Goal: Task Accomplishment & Management: Use online tool/utility

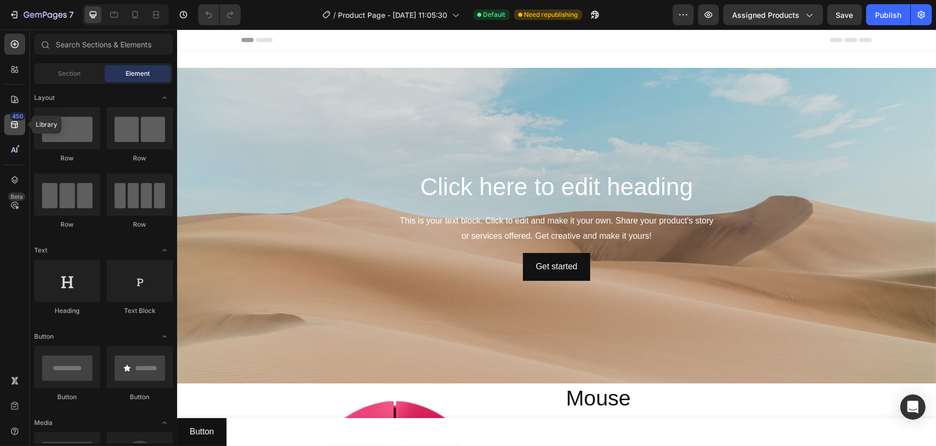
click at [14, 123] on icon at bounding box center [14, 124] width 7 height 7
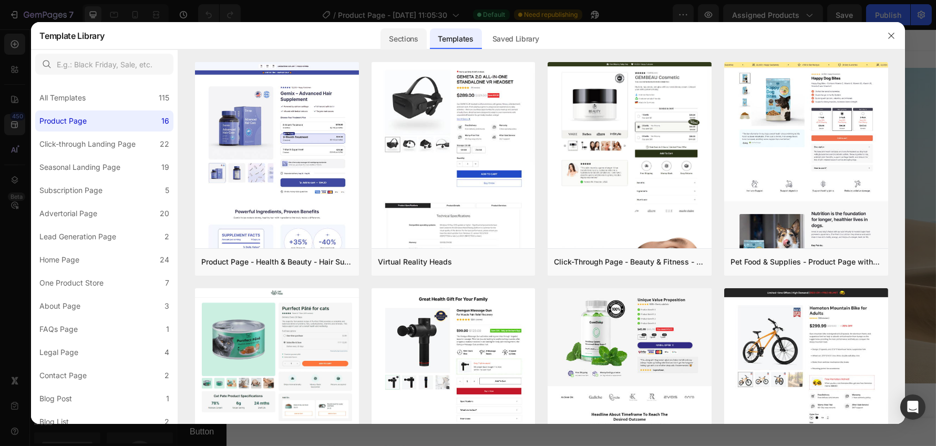
click at [417, 37] on div "Sections" at bounding box center [403, 38] width 46 height 21
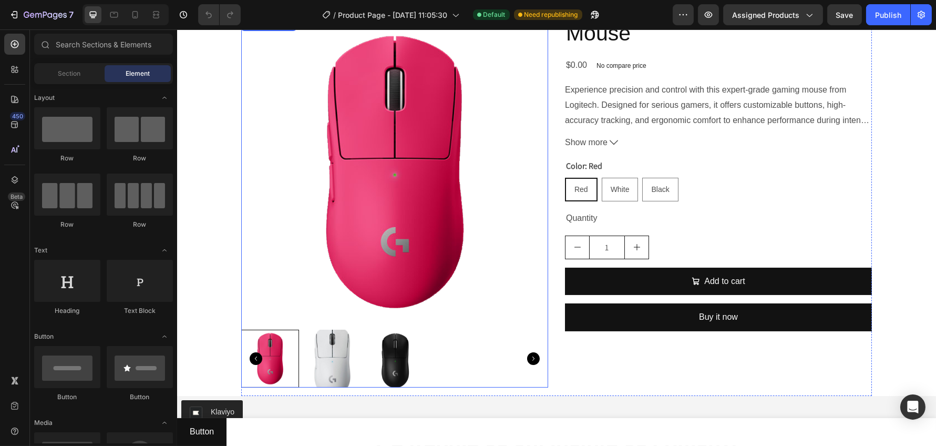
scroll to position [729, 0]
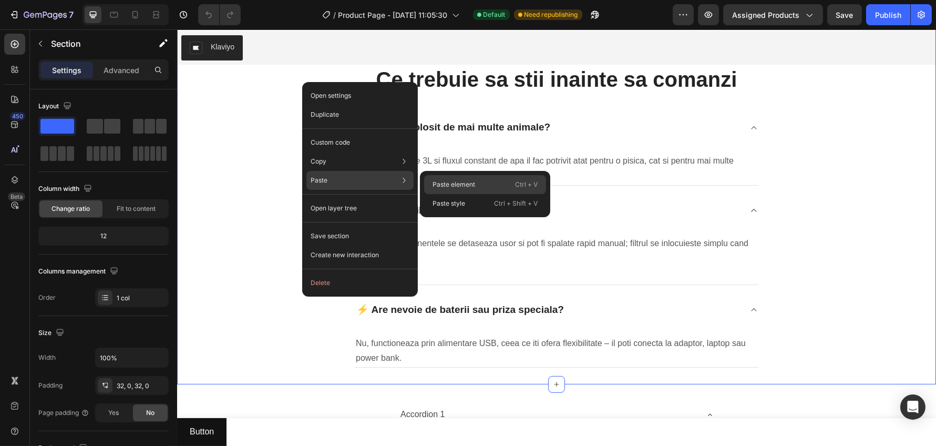
click at [470, 180] on p "Paste element" at bounding box center [453, 184] width 43 height 9
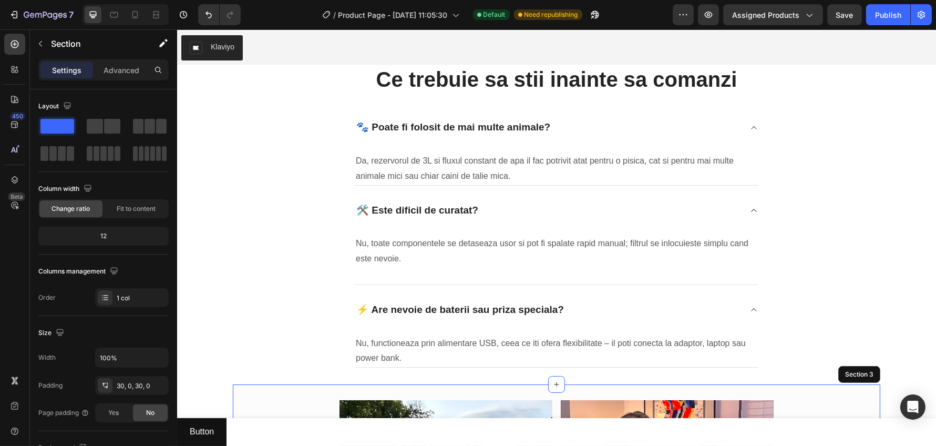
scroll to position [1048, 0]
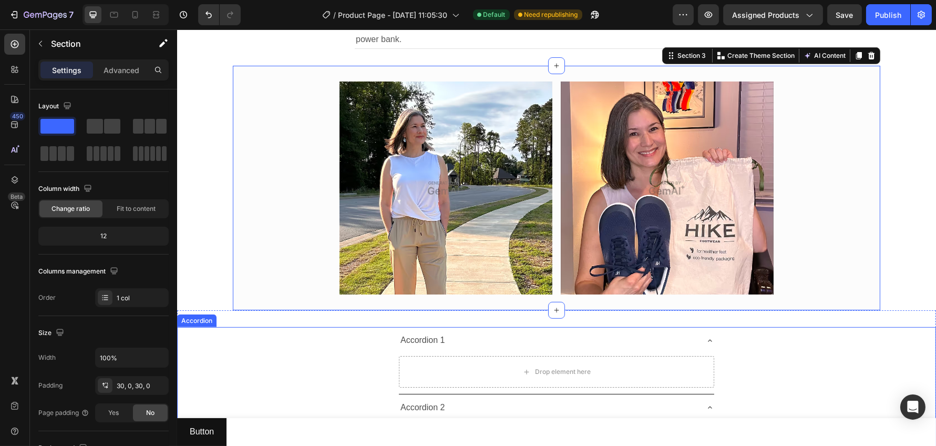
click at [533, 343] on div "Accordion 1" at bounding box center [547, 340] width 298 height 18
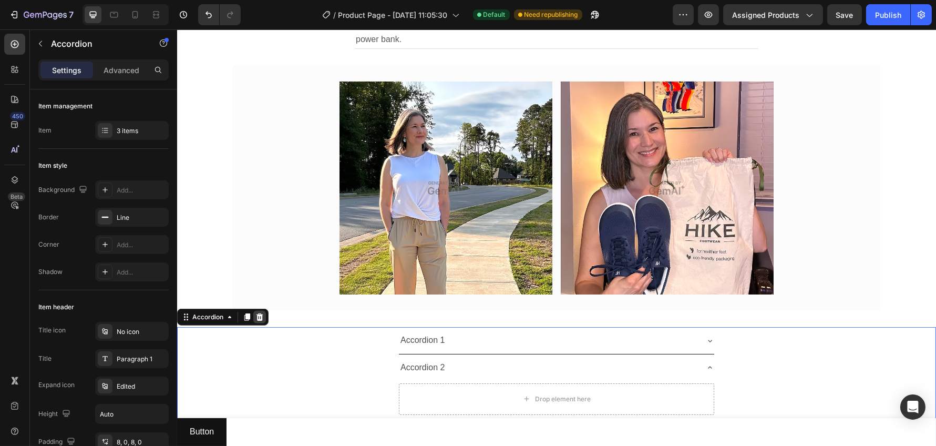
click at [259, 319] on icon at bounding box center [259, 316] width 7 height 7
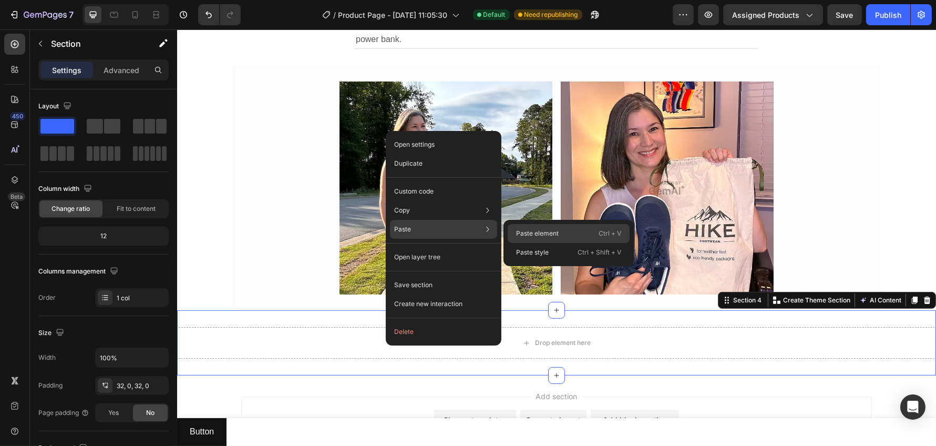
drag, startPoint x: 544, startPoint y: 230, endPoint x: 366, endPoint y: 204, distance: 180.5
click at [544, 230] on p "Paste element" at bounding box center [537, 233] width 43 height 9
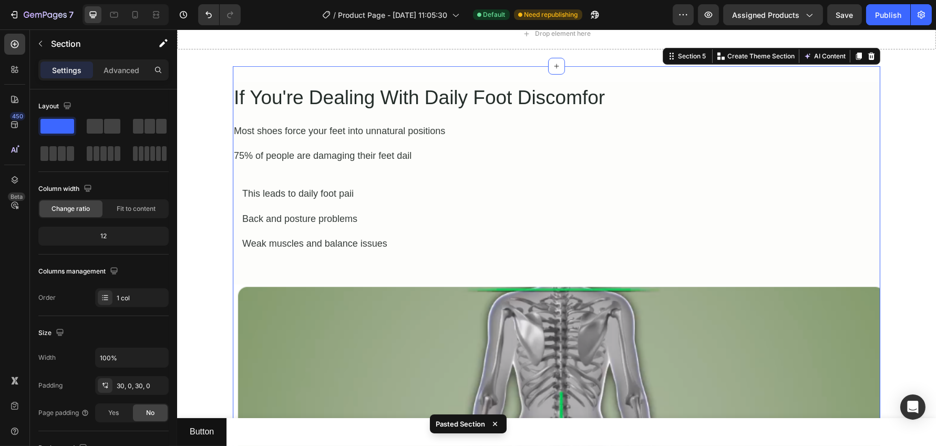
scroll to position [992, 0]
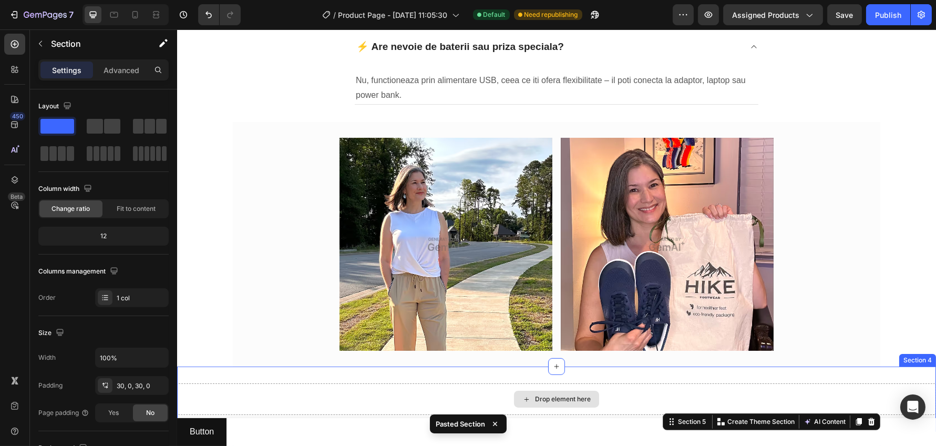
click at [269, 398] on div "Drop element here" at bounding box center [556, 399] width 759 height 32
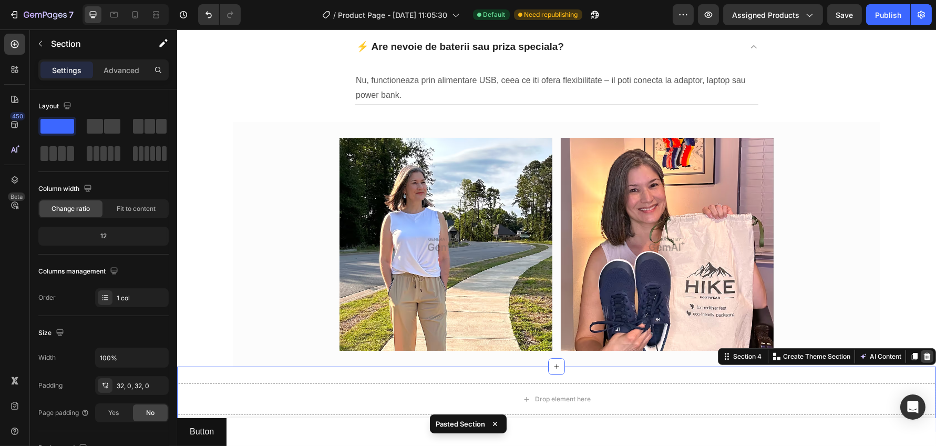
click at [923, 358] on icon at bounding box center [926, 356] width 7 height 7
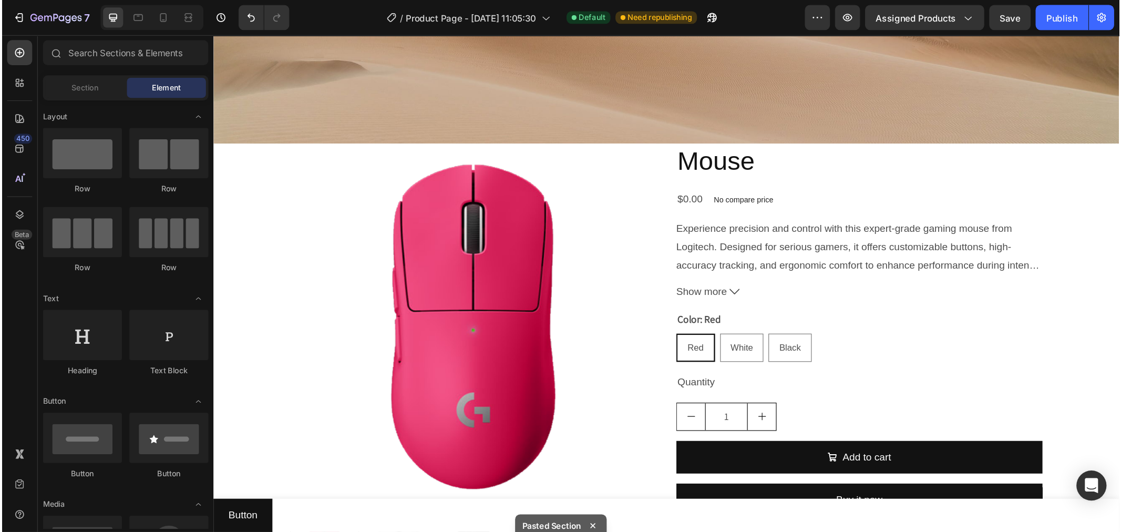
scroll to position [627, 0]
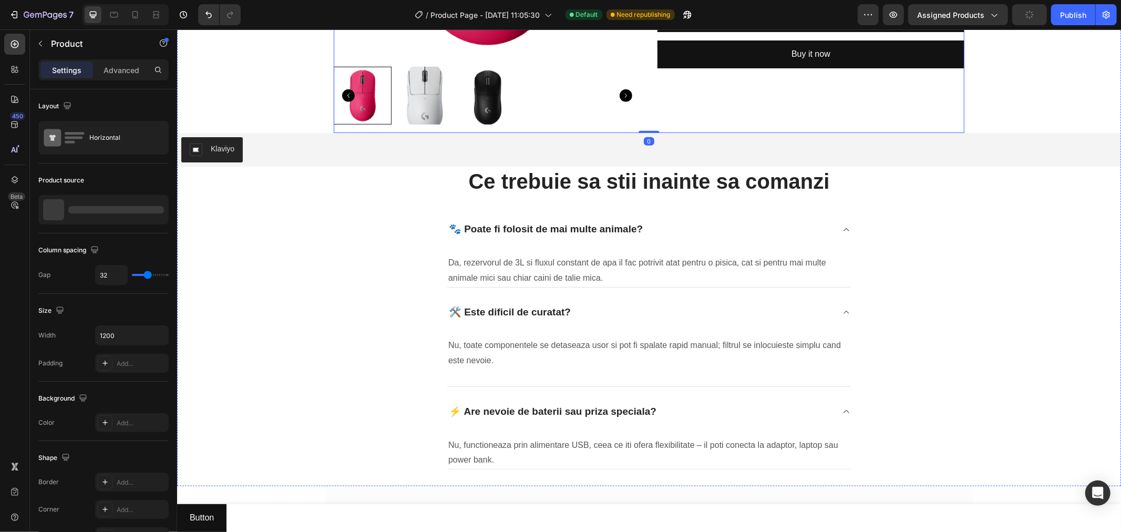
scroll to position [188, 0]
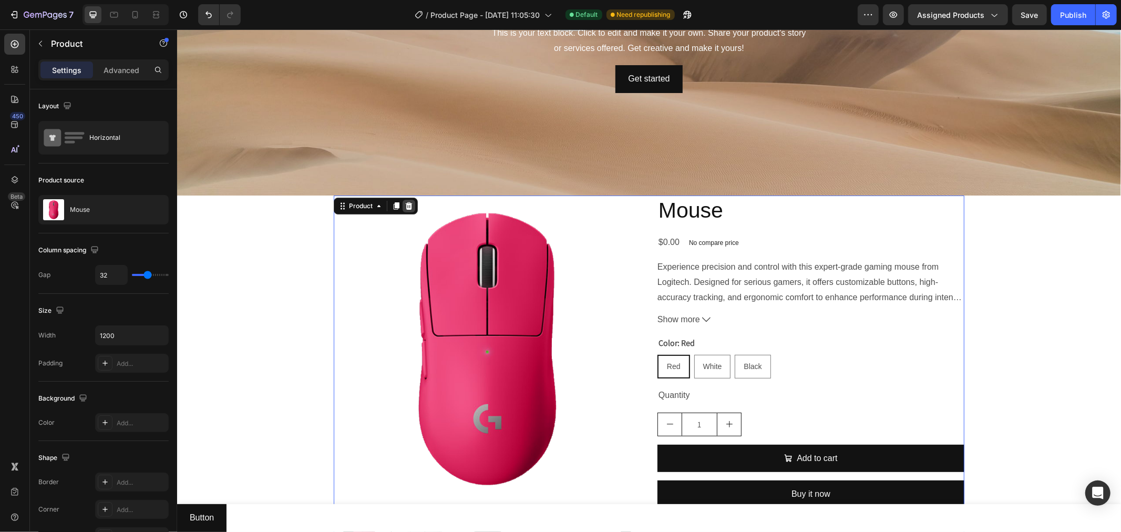
click at [405, 203] on icon at bounding box center [408, 205] width 7 height 7
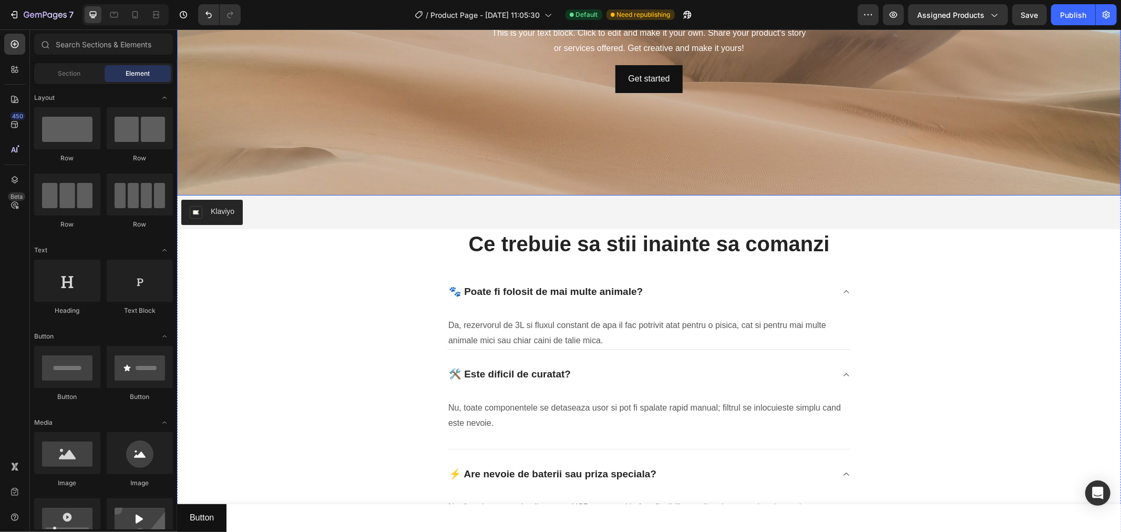
click at [398, 187] on div "Background Image" at bounding box center [649, 37] width 944 height 315
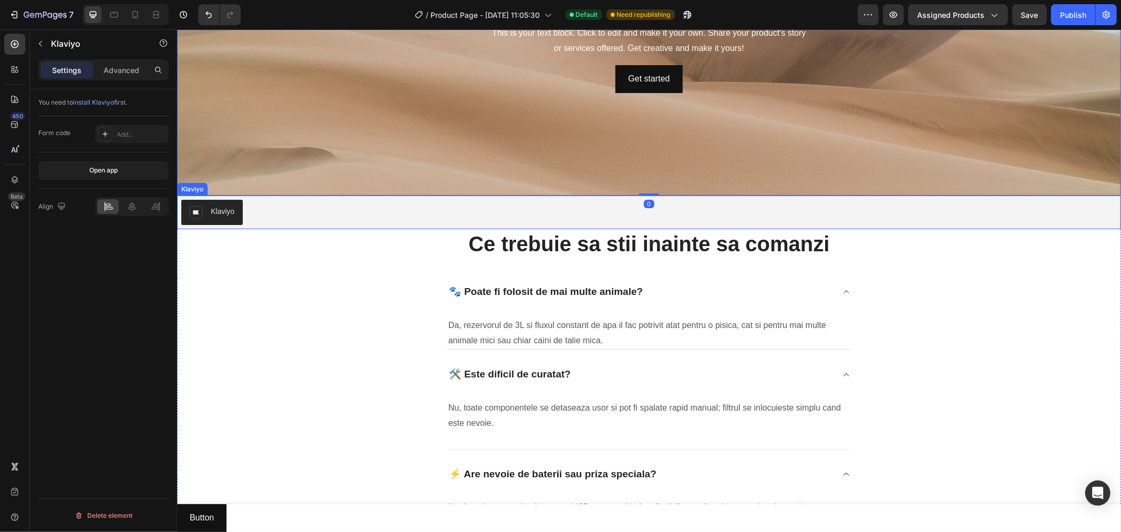
click at [302, 213] on div "Klaviyo" at bounding box center [648, 211] width 935 height 25
drag, startPoint x: 253, startPoint y: 187, endPoint x: 261, endPoint y: 181, distance: 10.1
click at [253, 187] on icon at bounding box center [250, 185] width 8 height 8
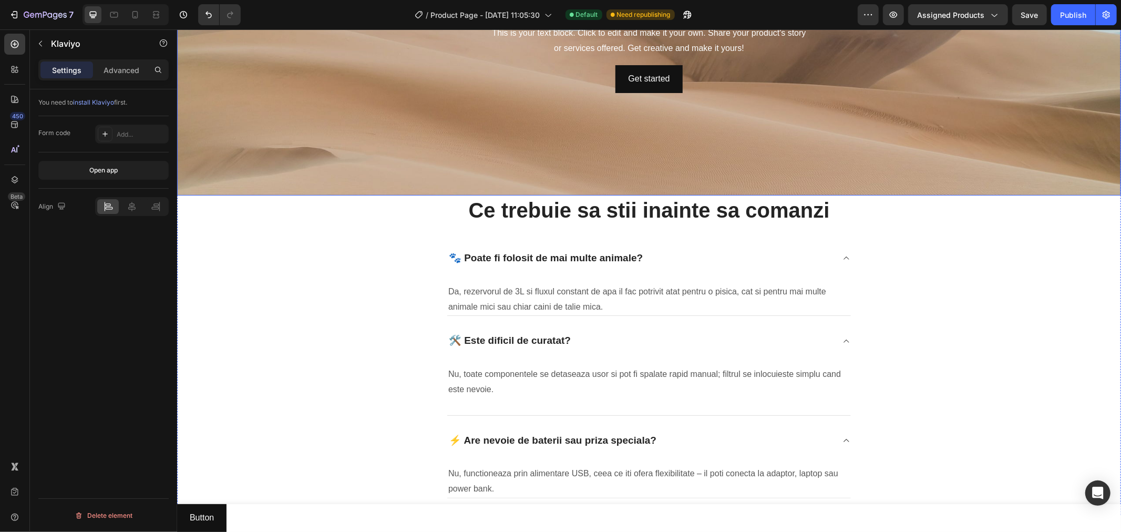
click at [296, 157] on div "Background Image" at bounding box center [649, 37] width 944 height 315
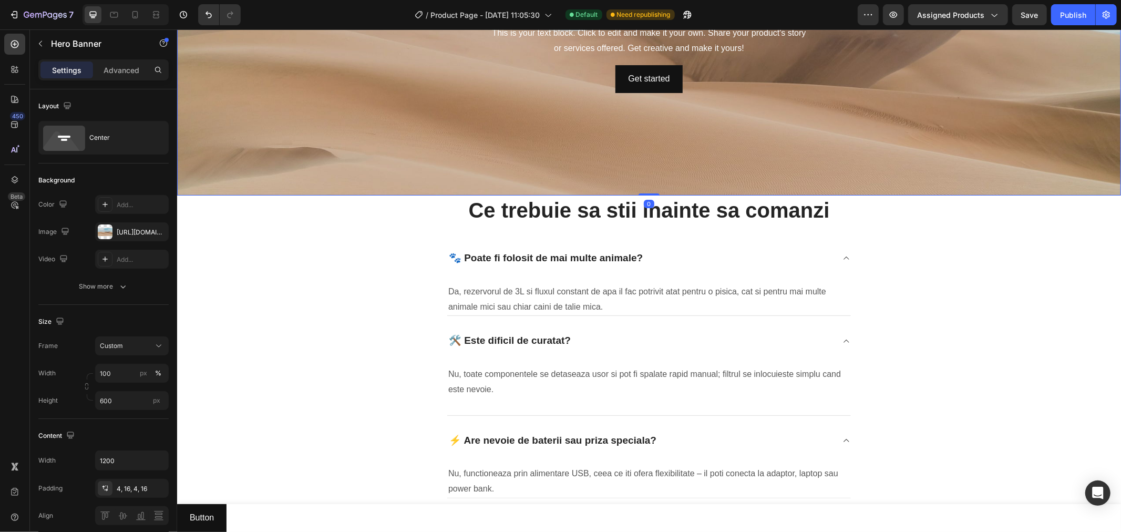
scroll to position [0, 0]
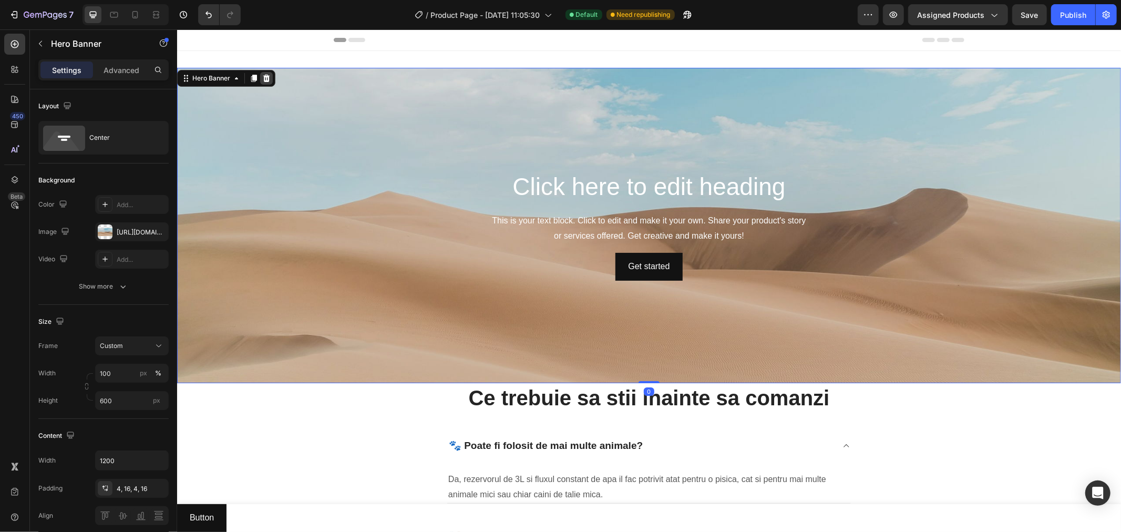
click at [265, 75] on icon at bounding box center [266, 78] width 8 height 8
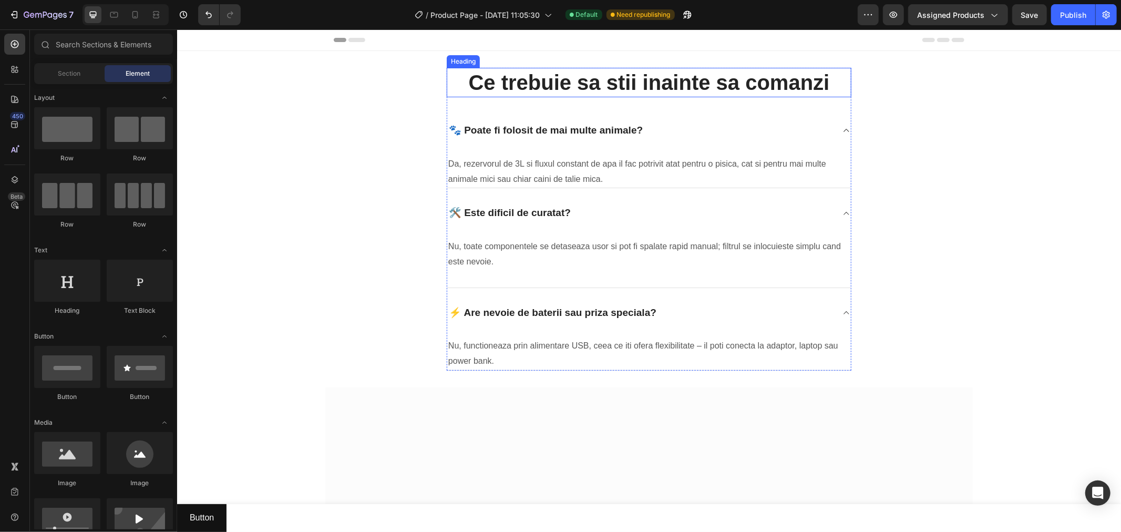
click at [446, 75] on h2 "Ce trebuie sa stii inainte sa comanzi" at bounding box center [648, 81] width 405 height 29
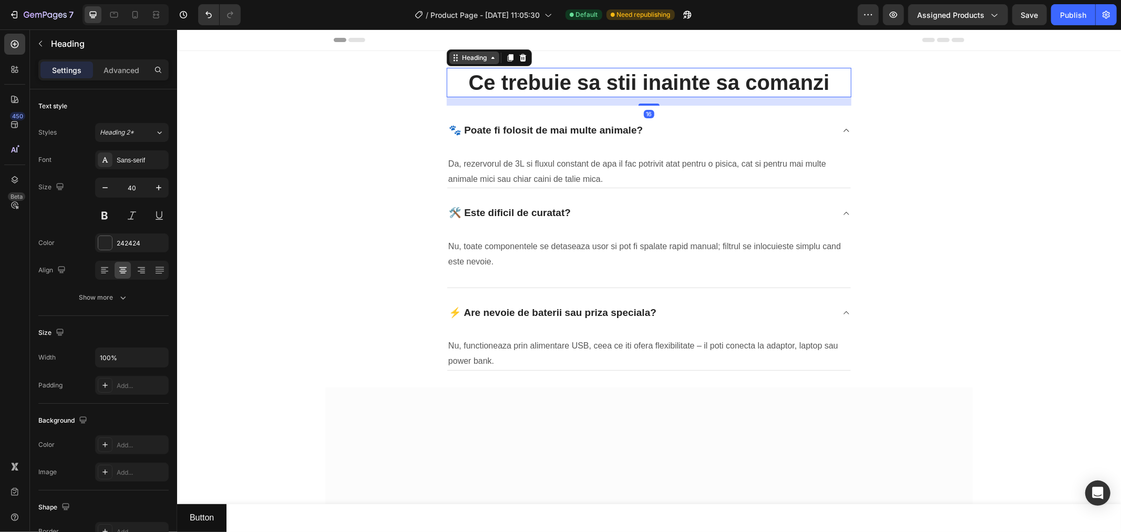
click at [453, 59] on icon at bounding box center [455, 57] width 8 height 8
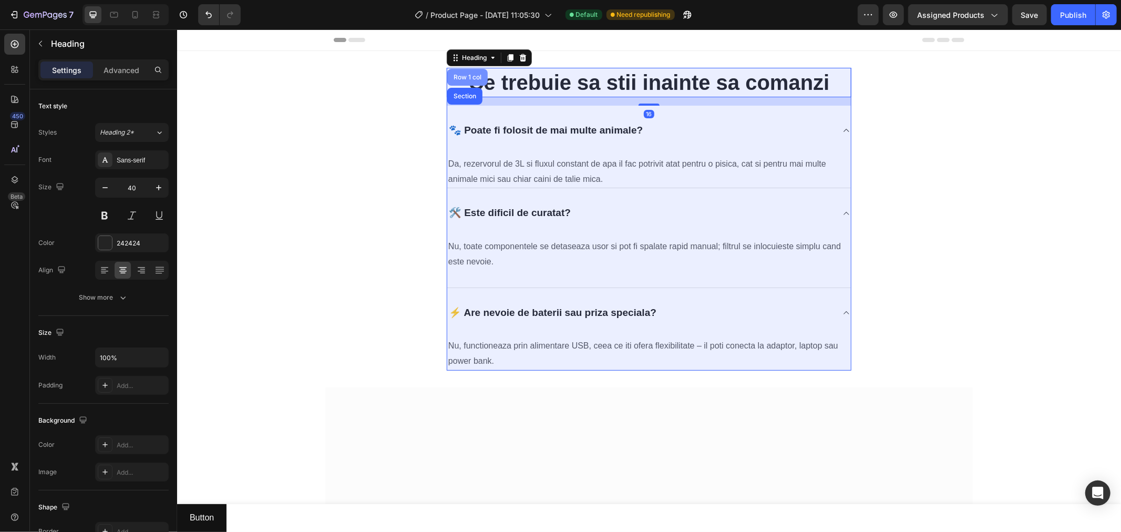
click at [463, 75] on div "Row 1 col" at bounding box center [467, 77] width 32 height 6
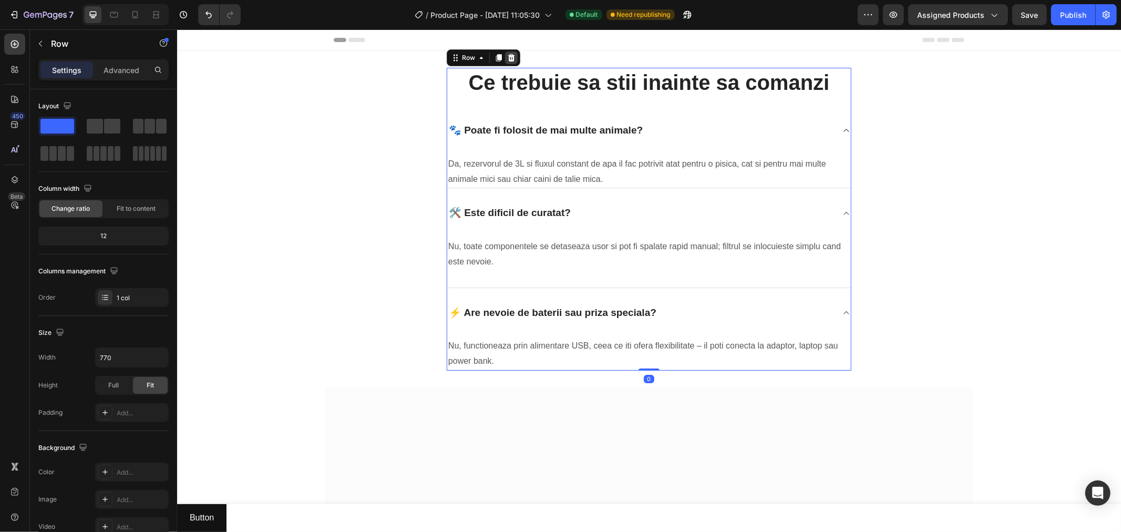
click at [508, 57] on icon at bounding box center [511, 57] width 7 height 7
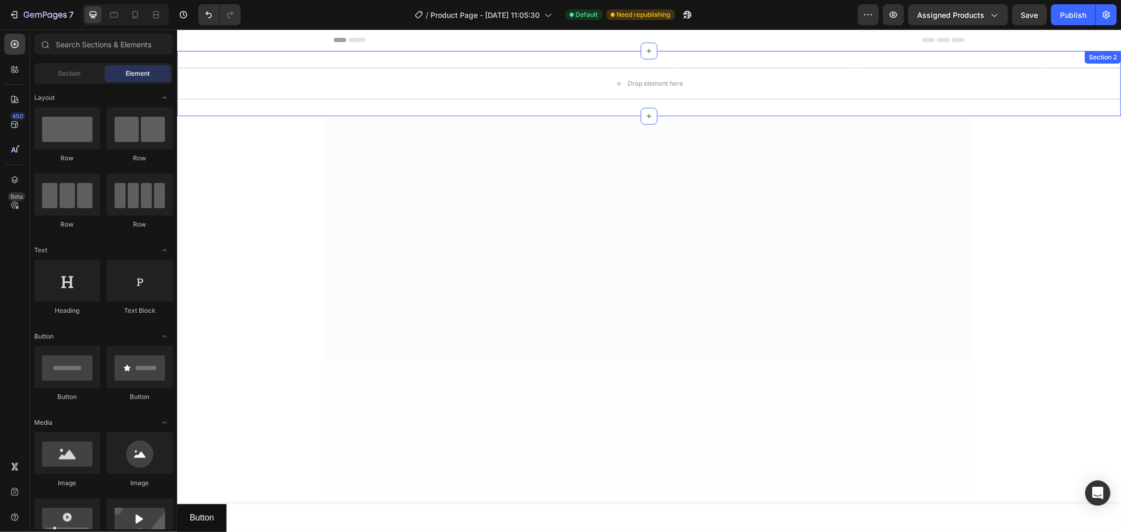
click at [410, 86] on div "Drop element here" at bounding box center [649, 83] width 944 height 32
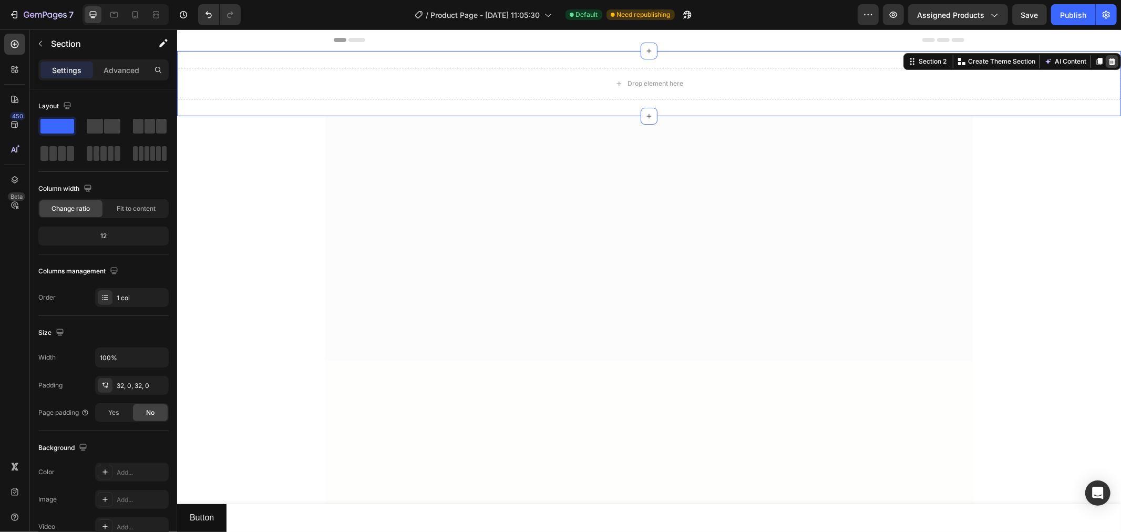
click at [935, 60] on icon at bounding box center [1111, 61] width 8 height 8
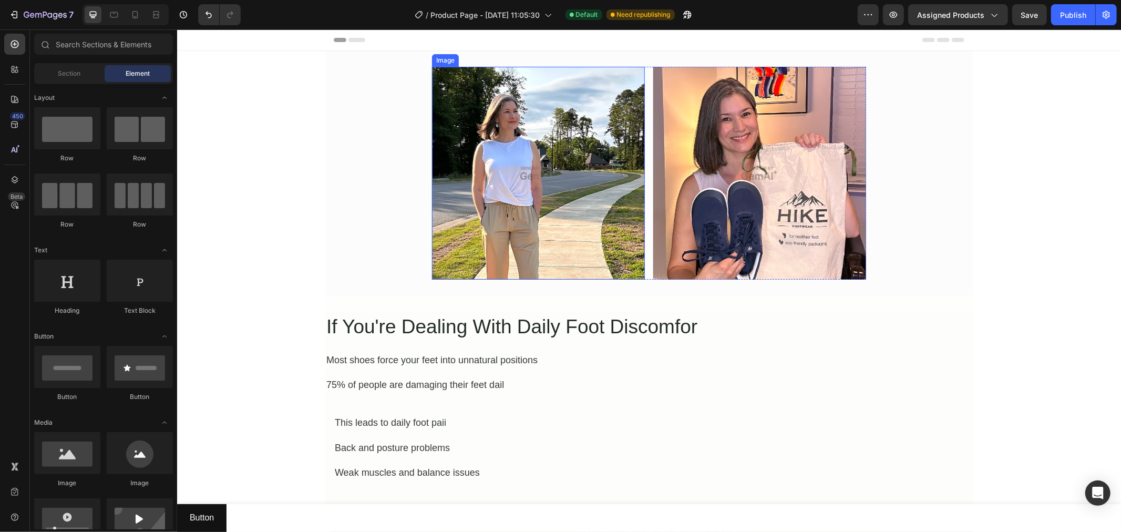
click at [485, 179] on img at bounding box center [537, 172] width 213 height 213
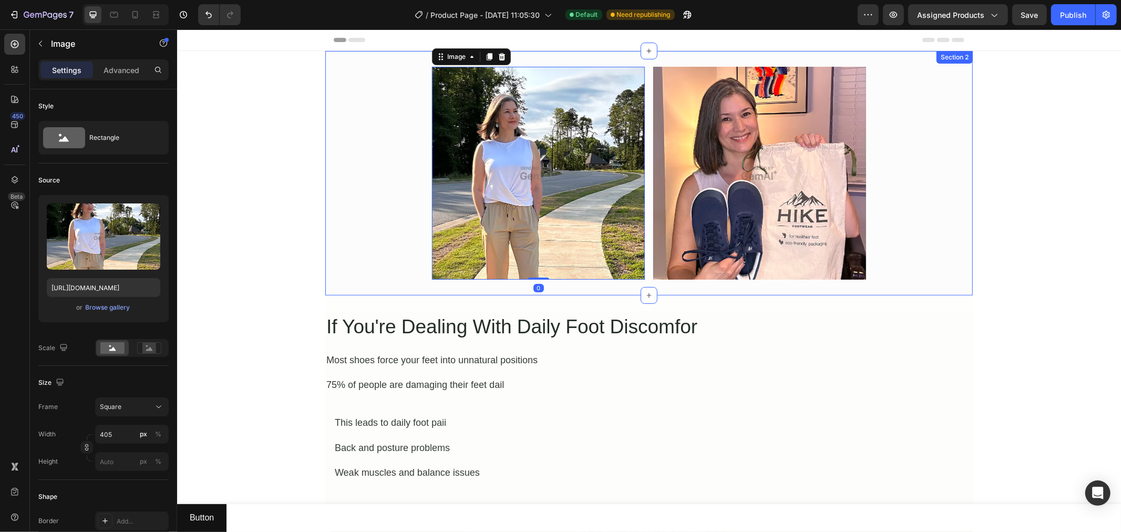
click at [371, 177] on div "Image 0 Image Row" at bounding box center [648, 172] width 647 height 213
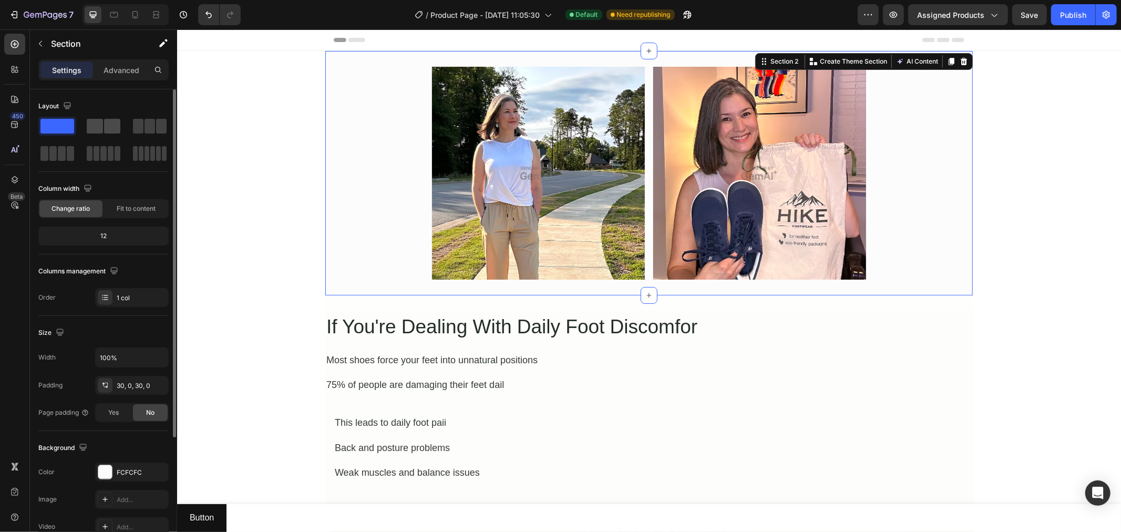
drag, startPoint x: 104, startPoint y: 124, endPoint x: 146, endPoint y: 111, distance: 44.4
click at [104, 124] on span at bounding box center [112, 126] width 16 height 15
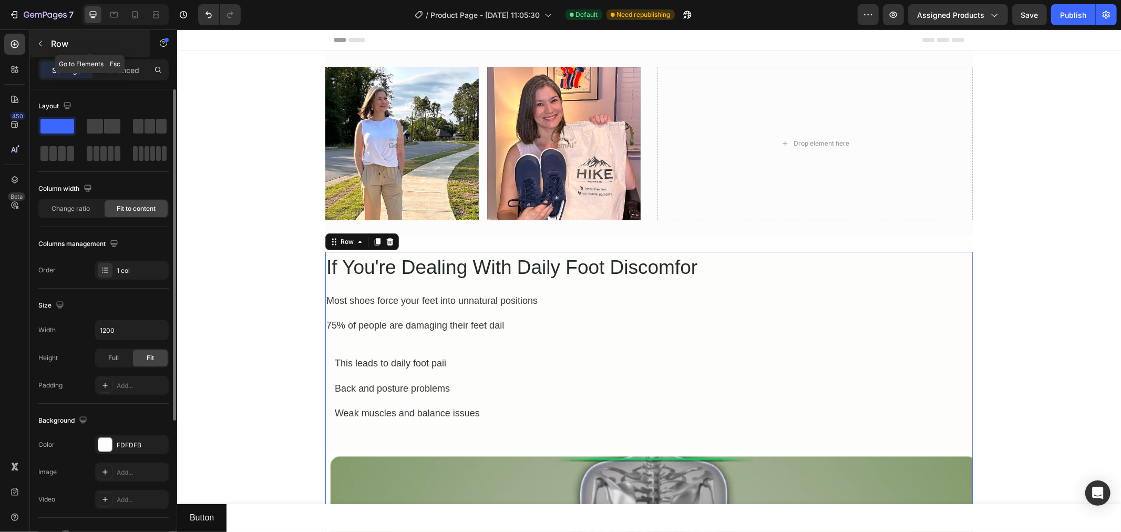
click at [39, 40] on icon "button" at bounding box center [40, 43] width 8 height 8
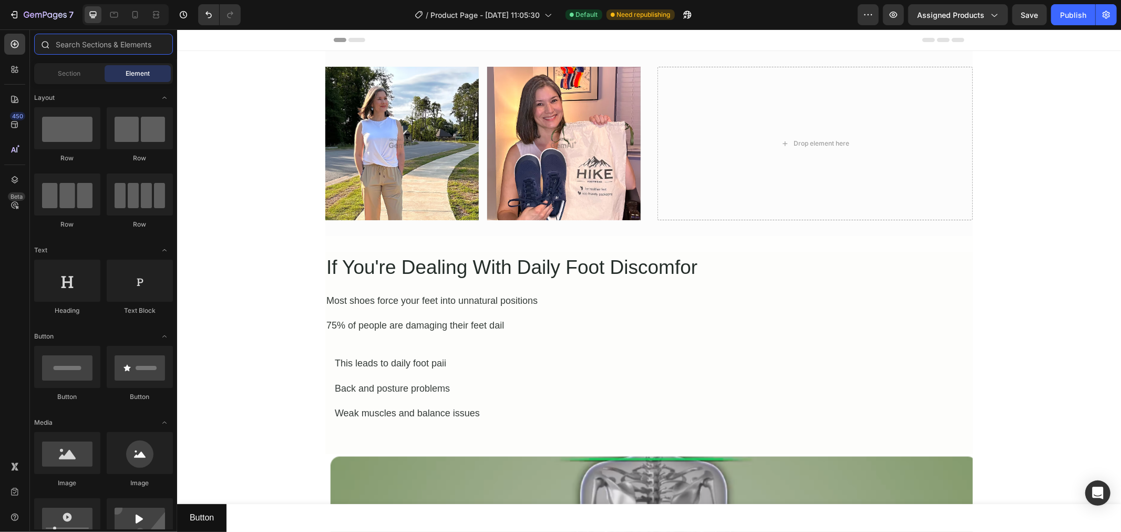
click at [77, 46] on input "text" at bounding box center [103, 44] width 139 height 21
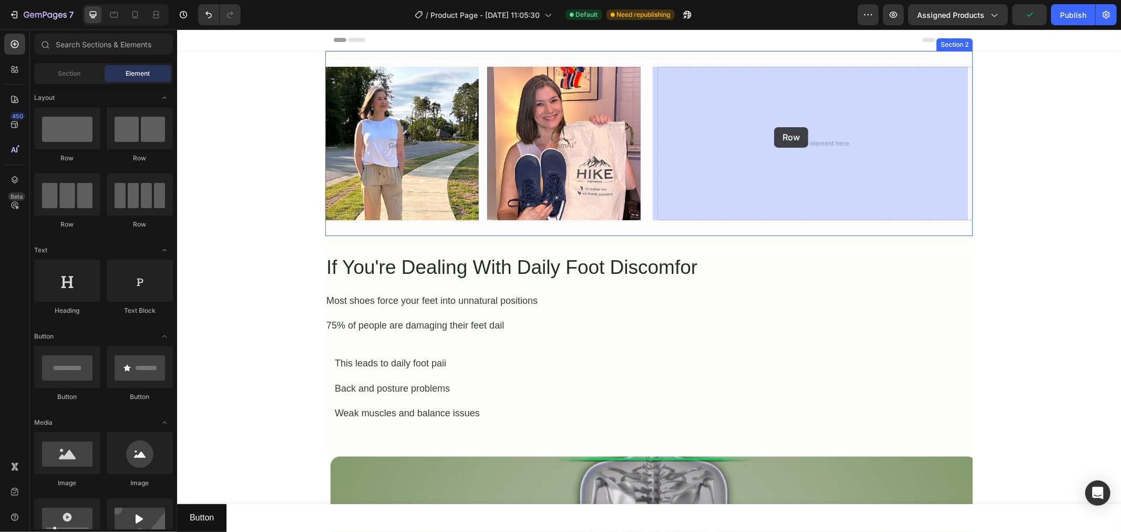
drag, startPoint x: 247, startPoint y: 162, endPoint x: 773, endPoint y: 127, distance: 527.1
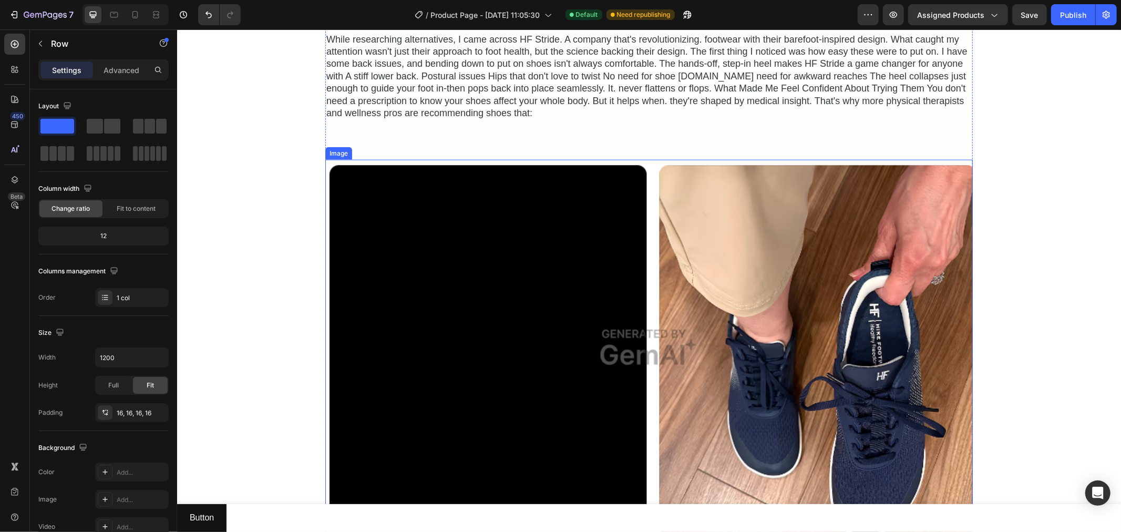
scroll to position [439, 0]
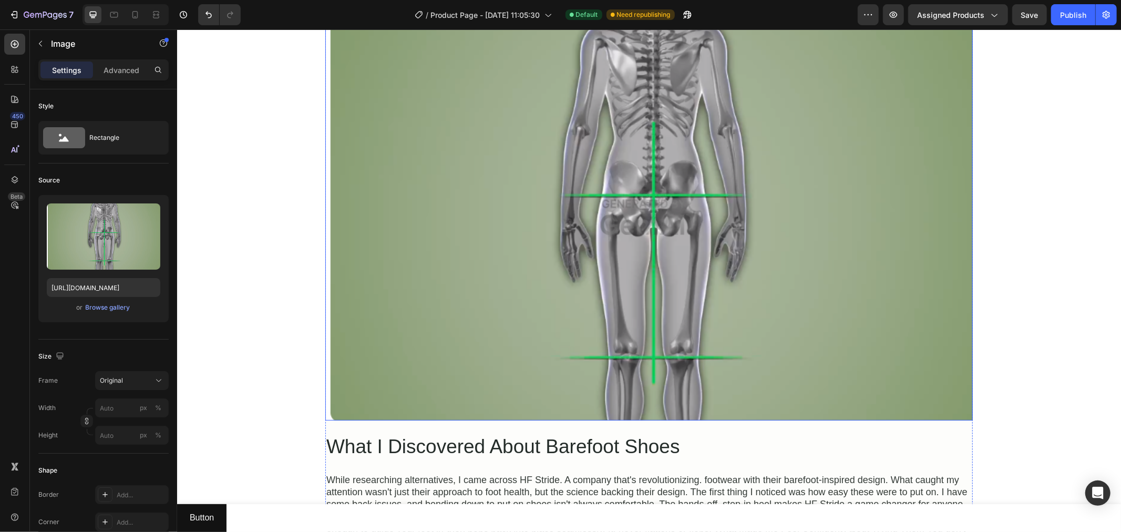
click at [903, 337] on img at bounding box center [648, 217] width 647 height 406
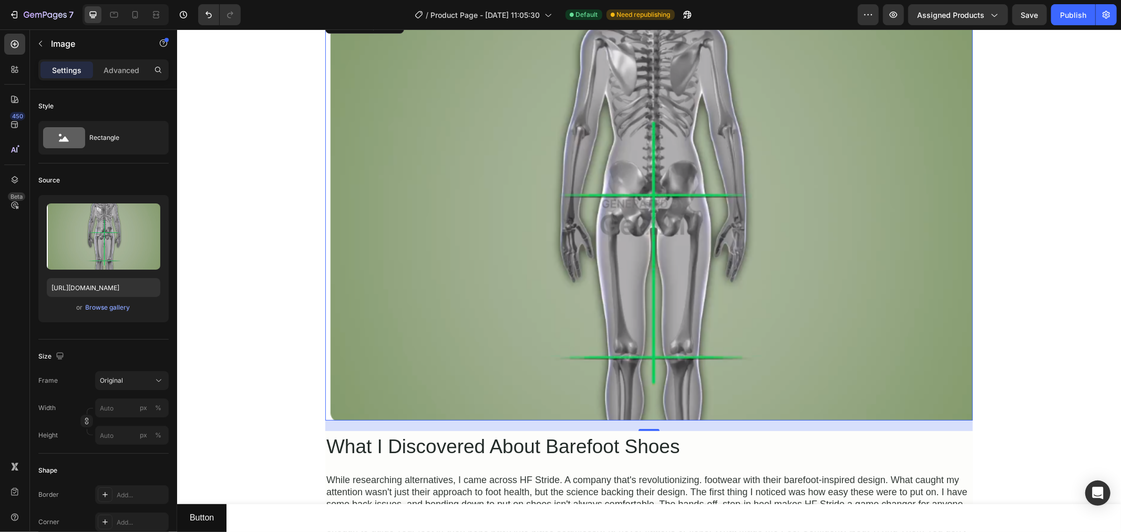
scroll to position [0, 0]
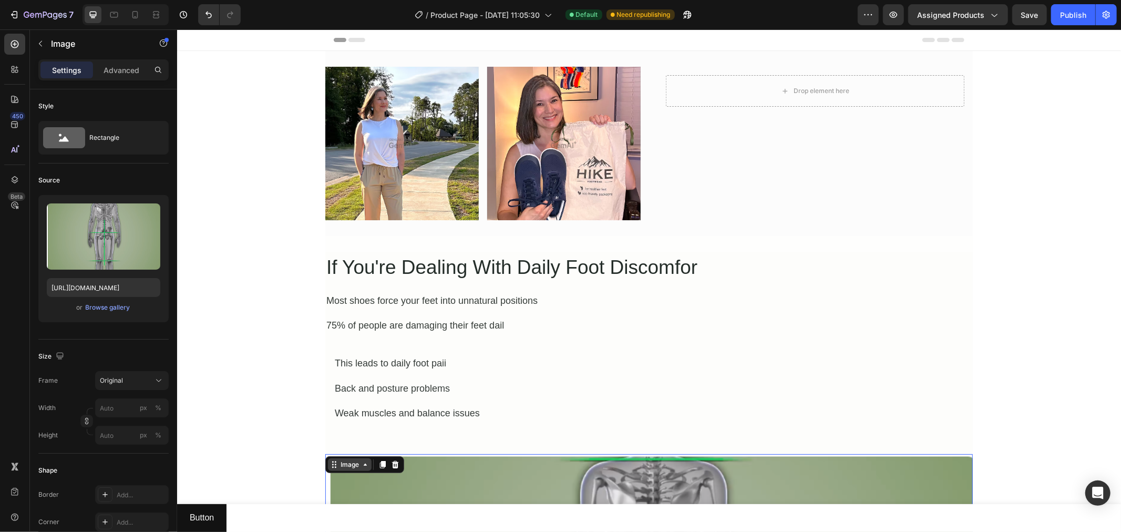
click at [349, 445] on div "Image" at bounding box center [349, 463] width 23 height 9
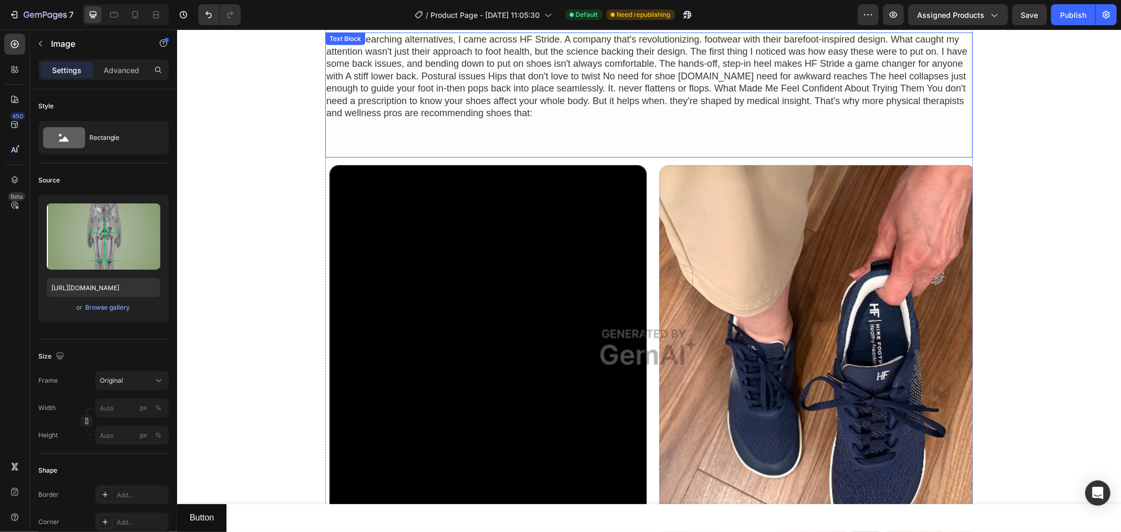
click at [429, 79] on p "While researching alternatives, I came across HF Stride. A company that's revol…" at bounding box center [648, 76] width 645 height 86
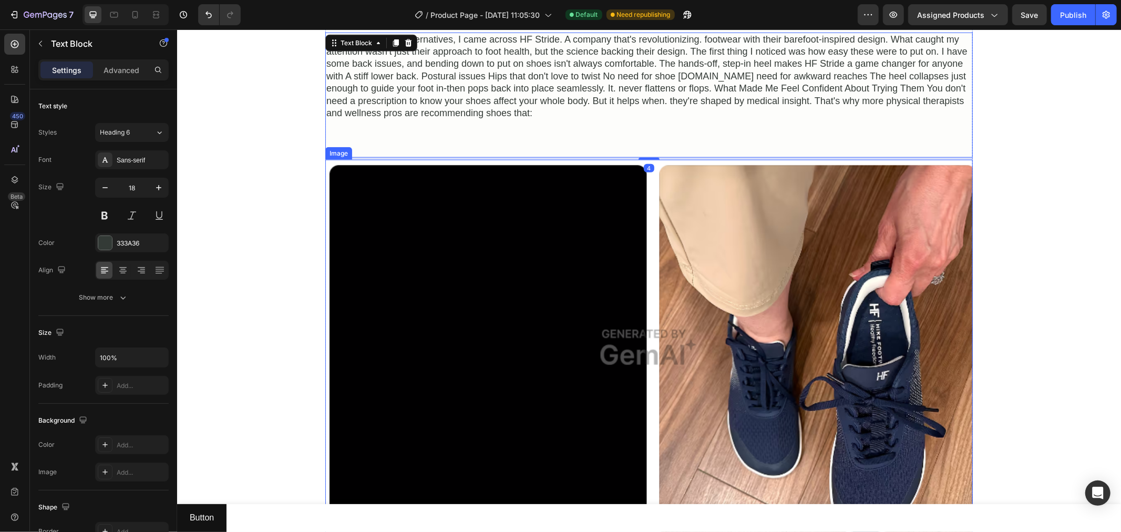
scroll to position [439, 0]
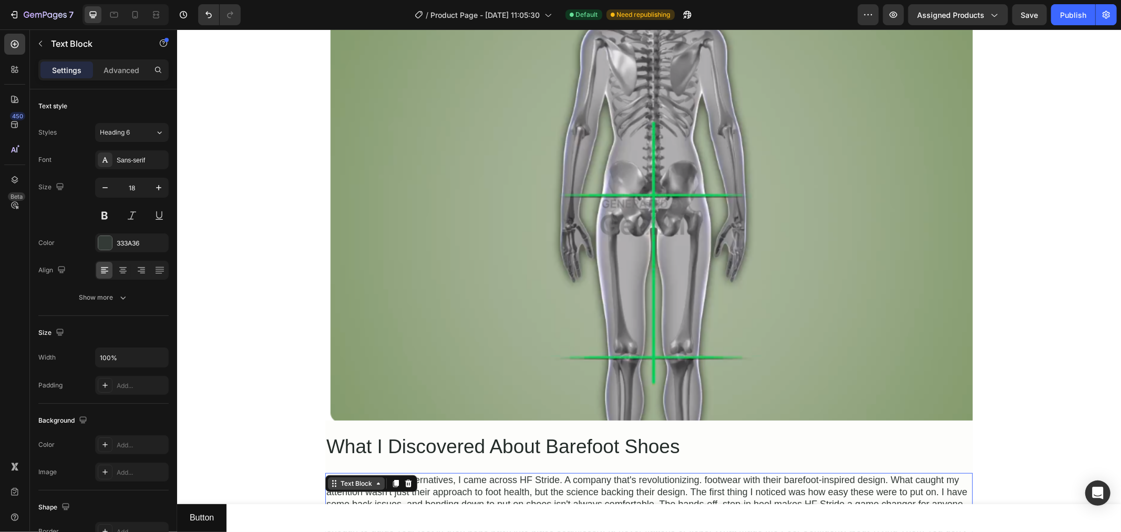
click at [344, 445] on div "Text Block" at bounding box center [356, 482] width 36 height 9
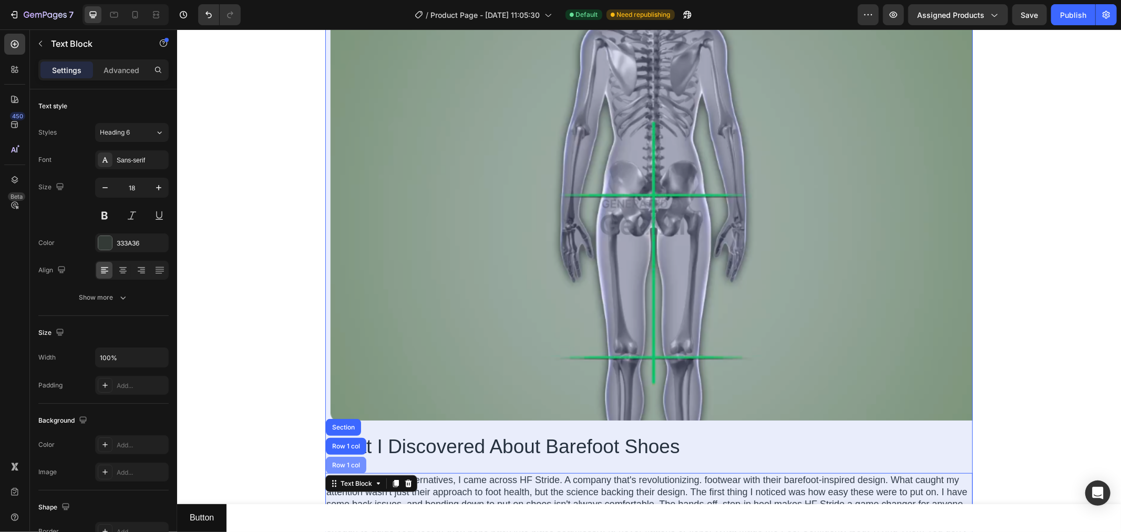
click at [343, 445] on div "Row 1 col" at bounding box center [345, 464] width 32 height 6
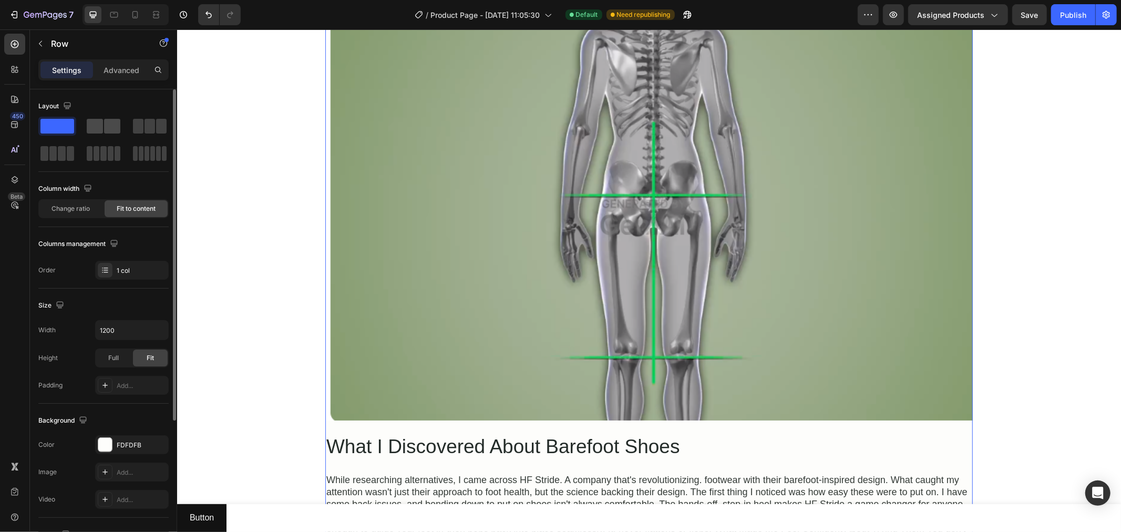
drag, startPoint x: 106, startPoint y: 125, endPoint x: 210, endPoint y: 177, distance: 116.8
click at [106, 125] on span at bounding box center [112, 126] width 16 height 15
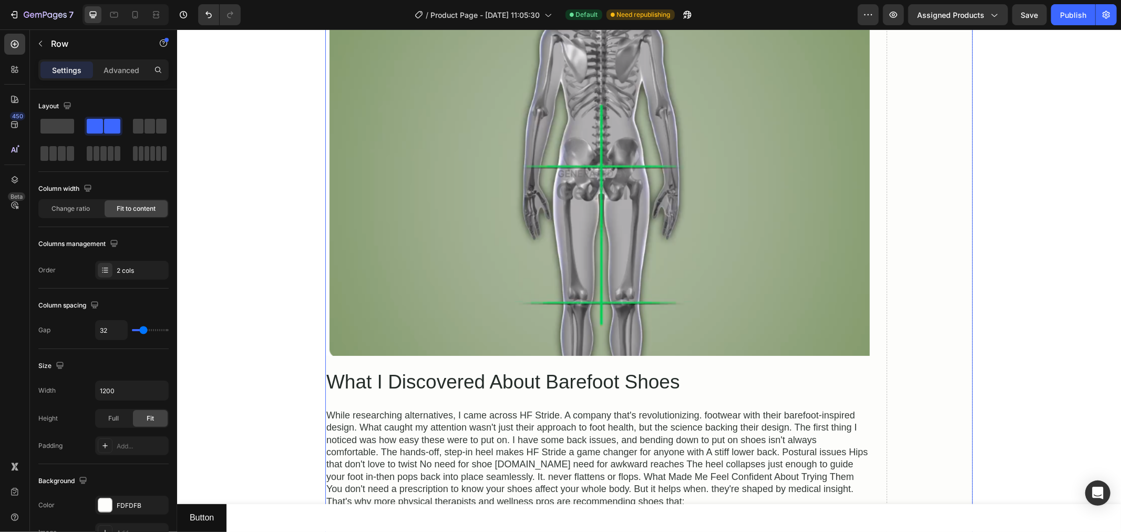
scroll to position [0, 0]
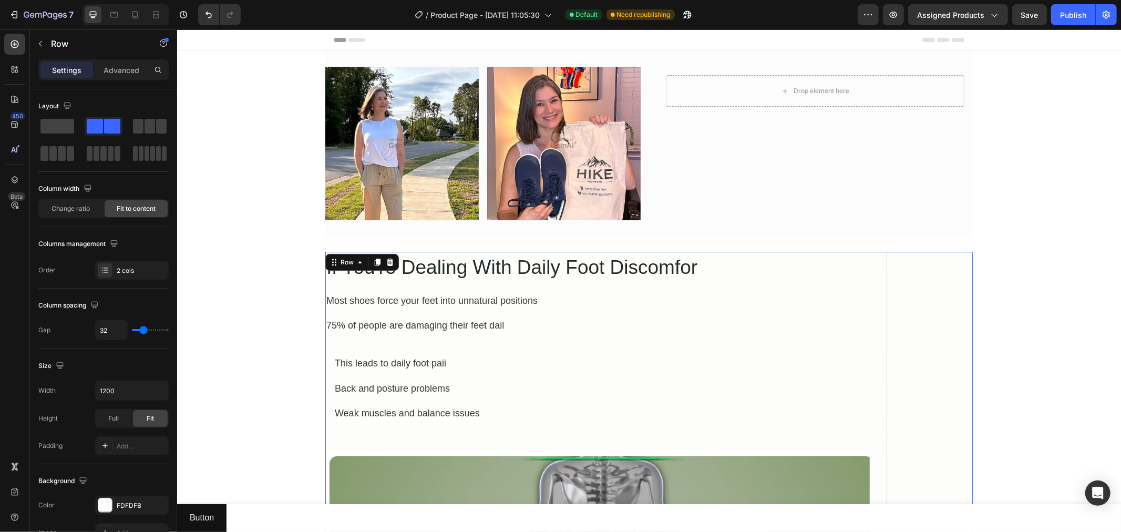
drag, startPoint x: 57, startPoint y: 123, endPoint x: 40, endPoint y: 58, distance: 67.7
click at [59, 107] on div "Layout" at bounding box center [103, 130] width 130 height 65
click at [37, 45] on icon "button" at bounding box center [40, 43] width 8 height 8
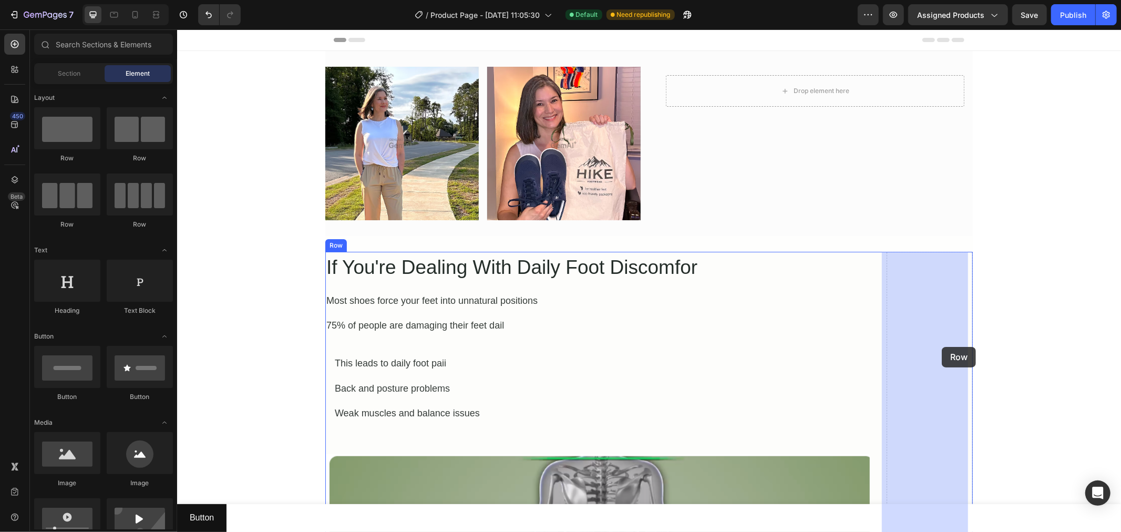
drag, startPoint x: 245, startPoint y: 154, endPoint x: 941, endPoint y: 346, distance: 721.8
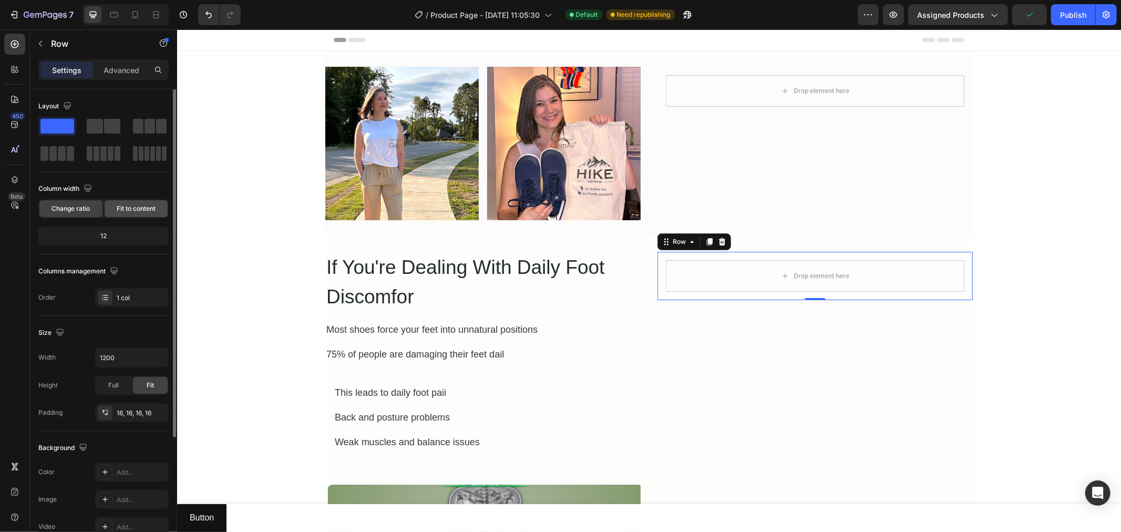
click at [123, 212] on span "Fit to content" at bounding box center [136, 208] width 39 height 9
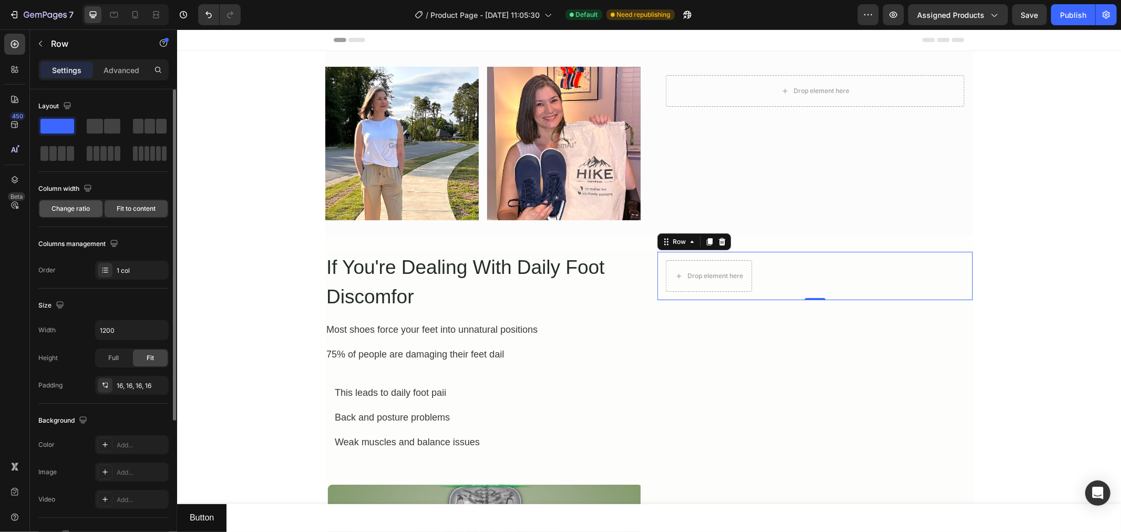
click at [85, 213] on div "Change ratio" at bounding box center [70, 208] width 63 height 17
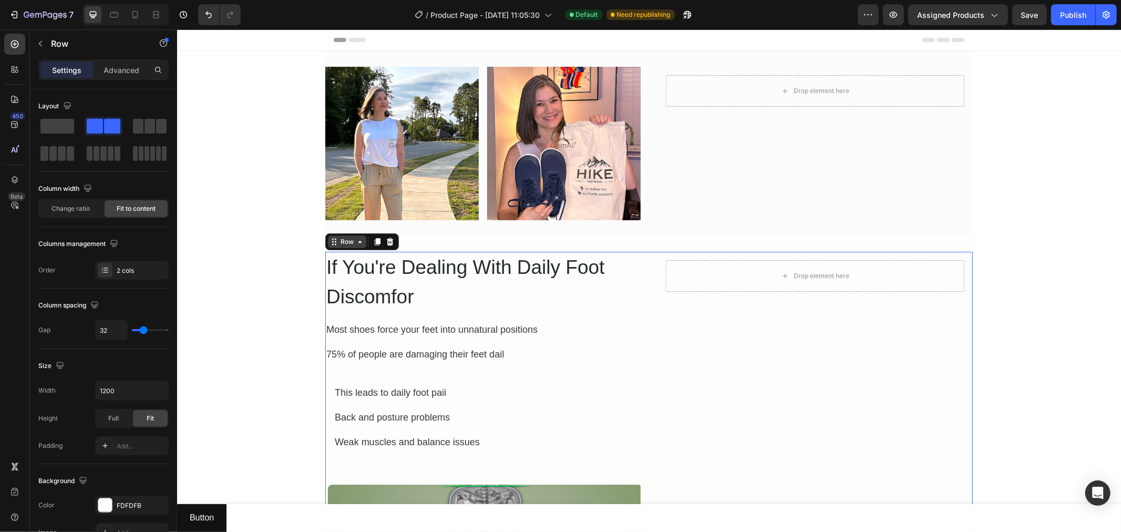
click at [338, 242] on div "Row" at bounding box center [346, 240] width 17 height 9
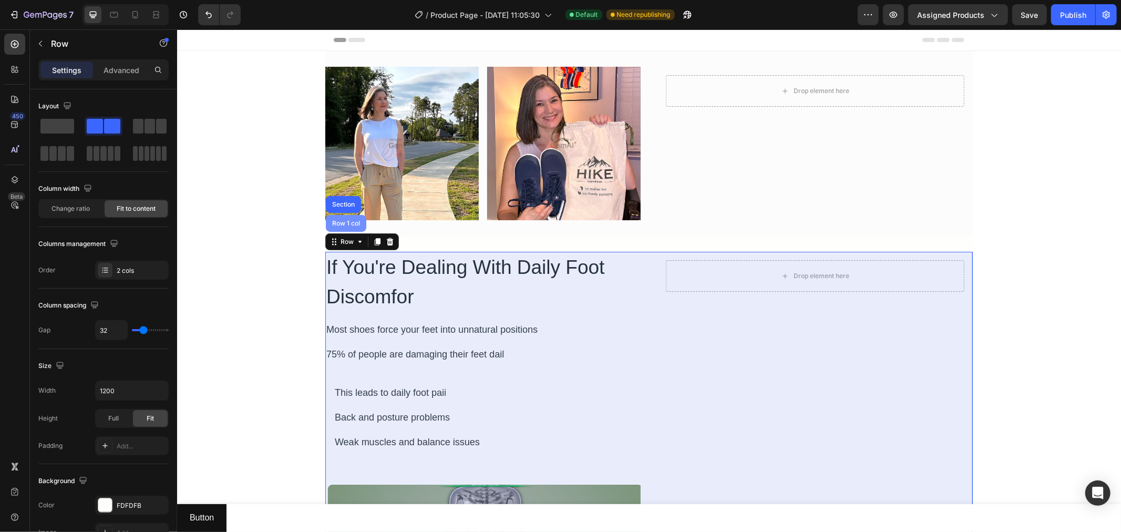
click at [338, 226] on div "Row 1 col" at bounding box center [345, 223] width 32 height 6
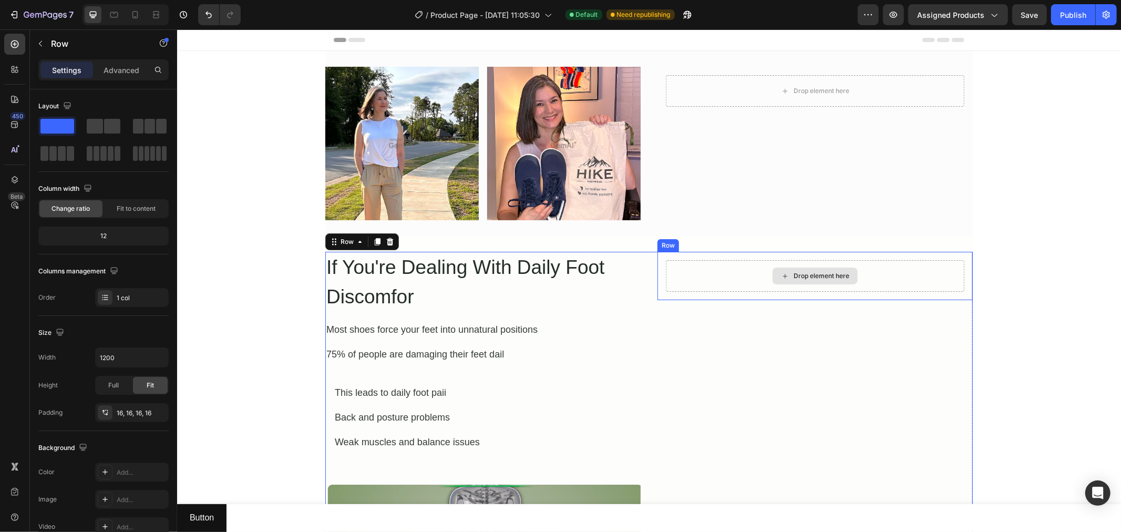
click at [708, 282] on div "Drop element here" at bounding box center [814, 276] width 298 height 32
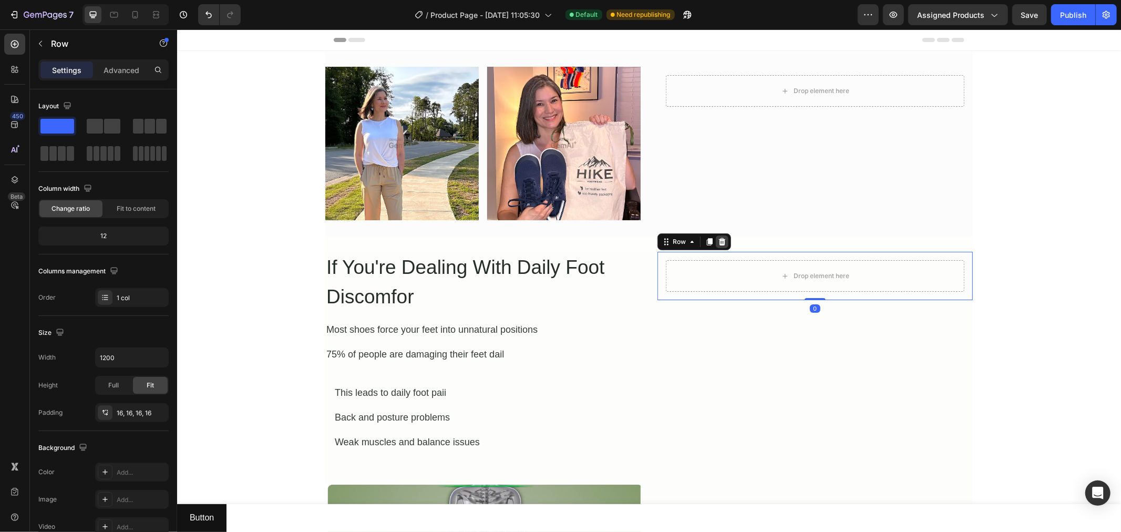
click at [718, 243] on icon at bounding box center [721, 241] width 7 height 7
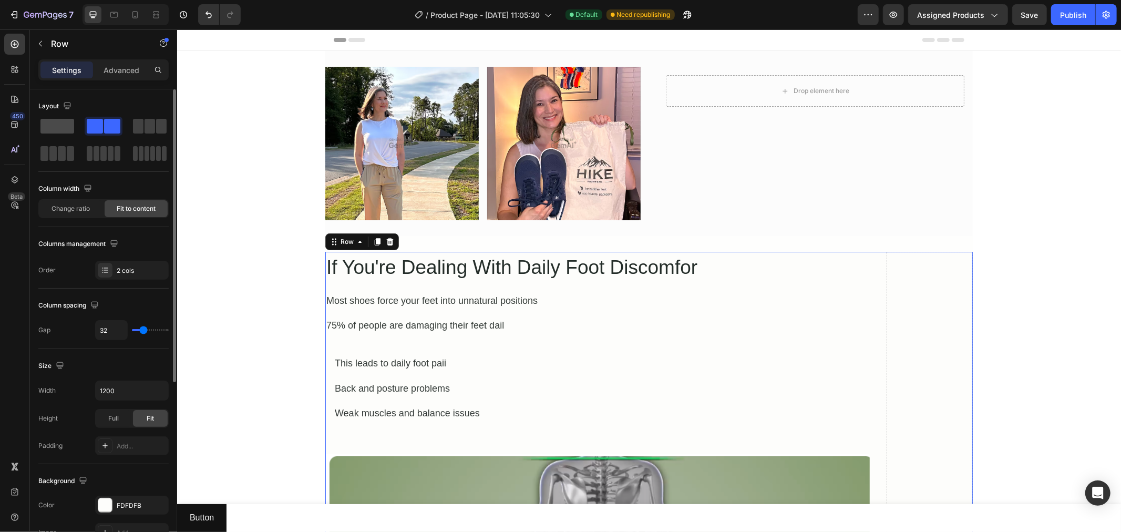
click at [61, 126] on span at bounding box center [57, 126] width 34 height 15
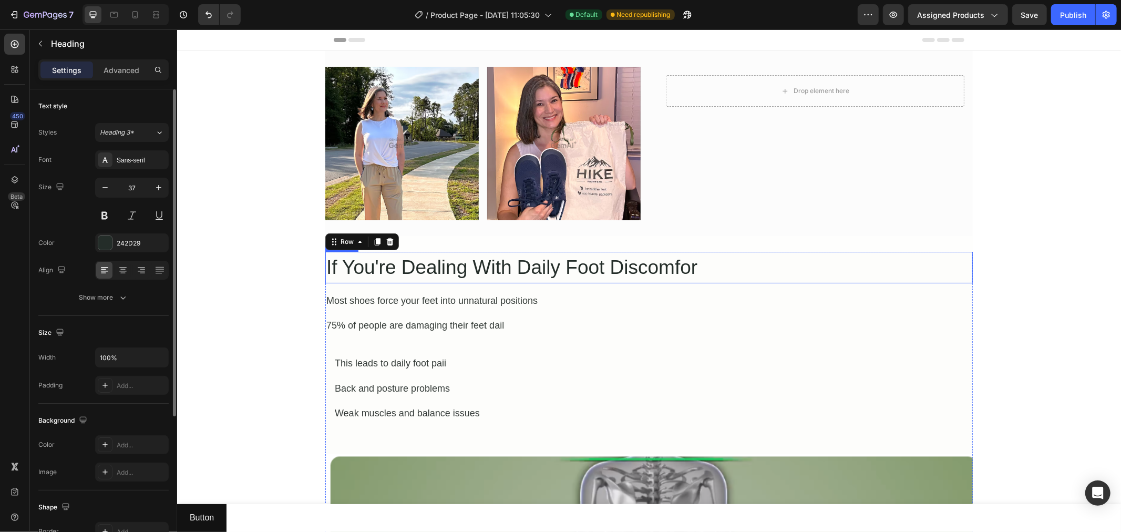
click at [789, 270] on h2 "If You're Dealing With Daily Foot Discomfor" at bounding box center [648, 267] width 647 height 32
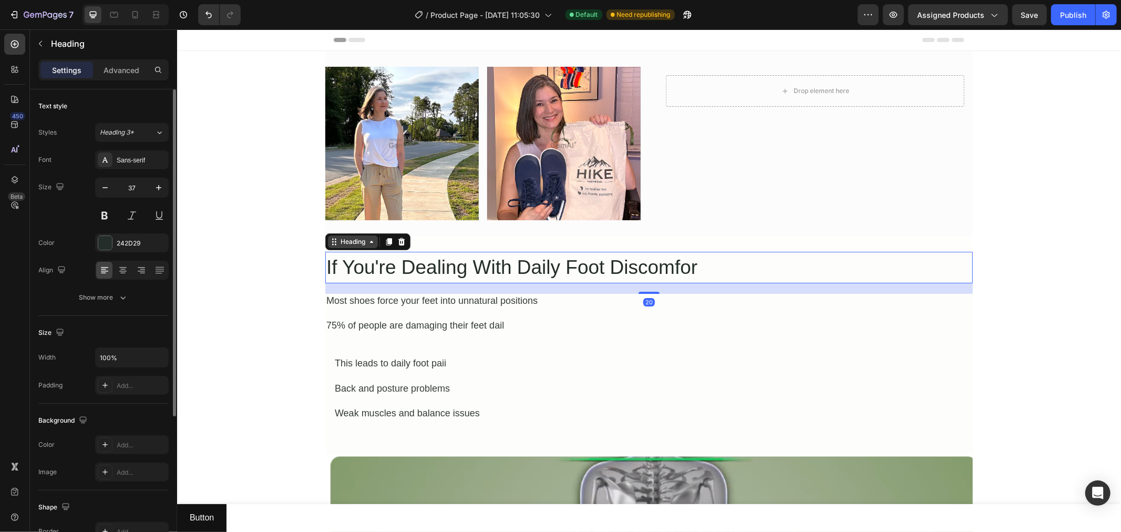
click at [332, 239] on icon at bounding box center [333, 241] width 8 height 8
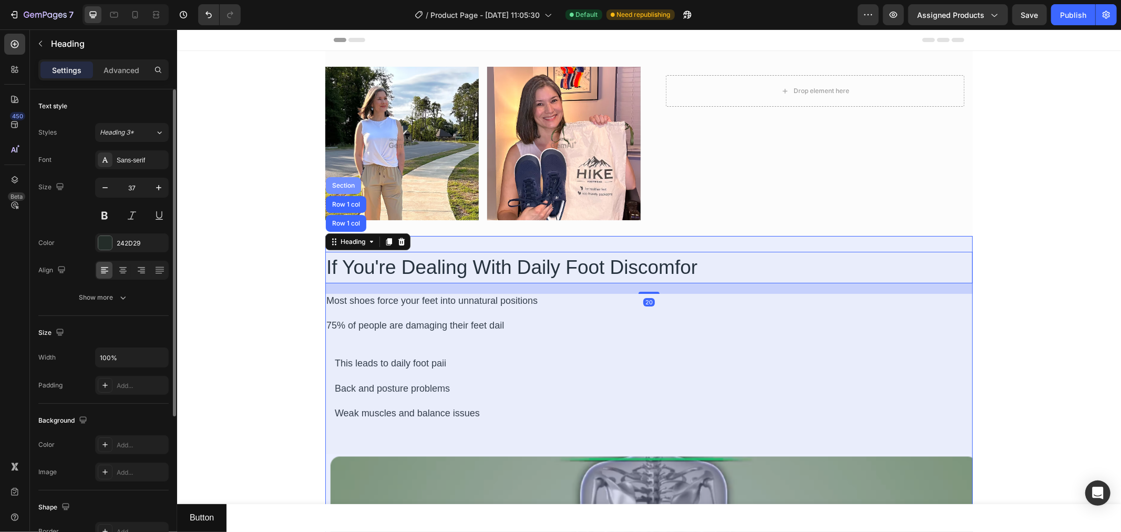
click at [329, 184] on div "Section" at bounding box center [342, 185] width 27 height 6
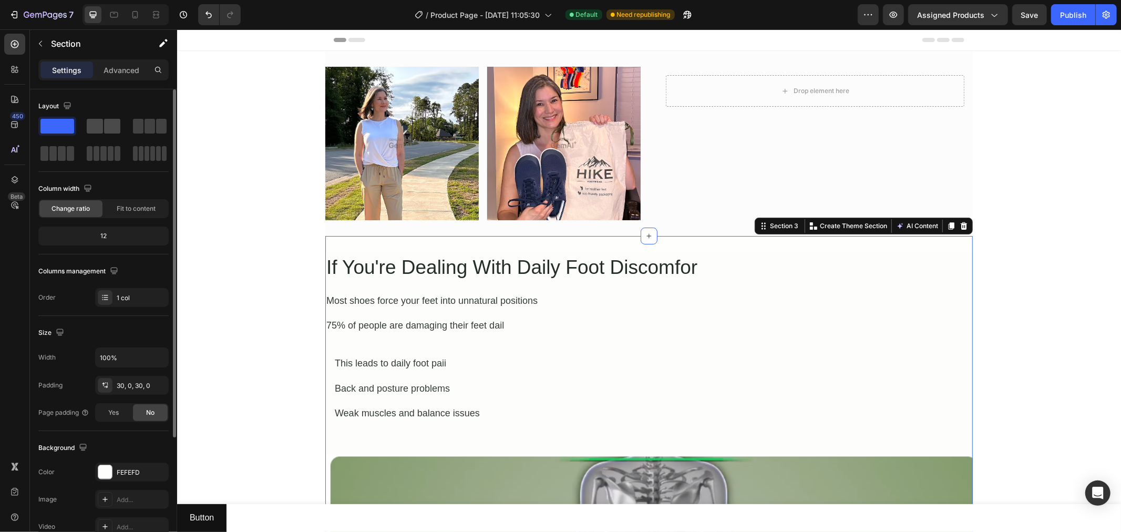
click at [104, 119] on span at bounding box center [112, 126] width 16 height 15
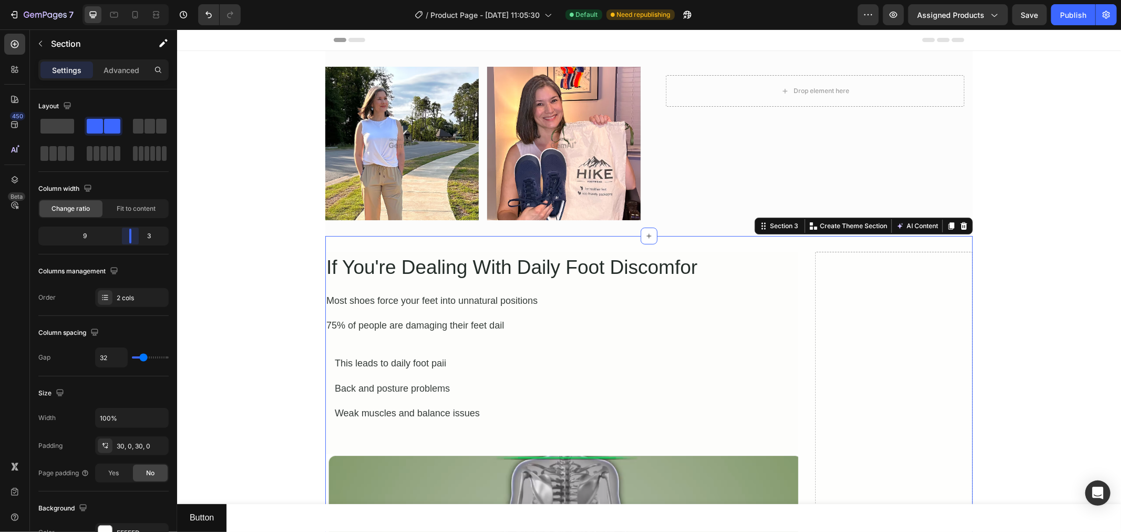
drag, startPoint x: 104, startPoint y: 234, endPoint x: 133, endPoint y: 236, distance: 29.5
click at [133, 0] on body "7 Version history / Product Page - [DATE] 11:05:30 Default Need republishing Pr…" at bounding box center [560, 0] width 1121 height 0
click at [38, 45] on icon "button" at bounding box center [40, 43] width 8 height 8
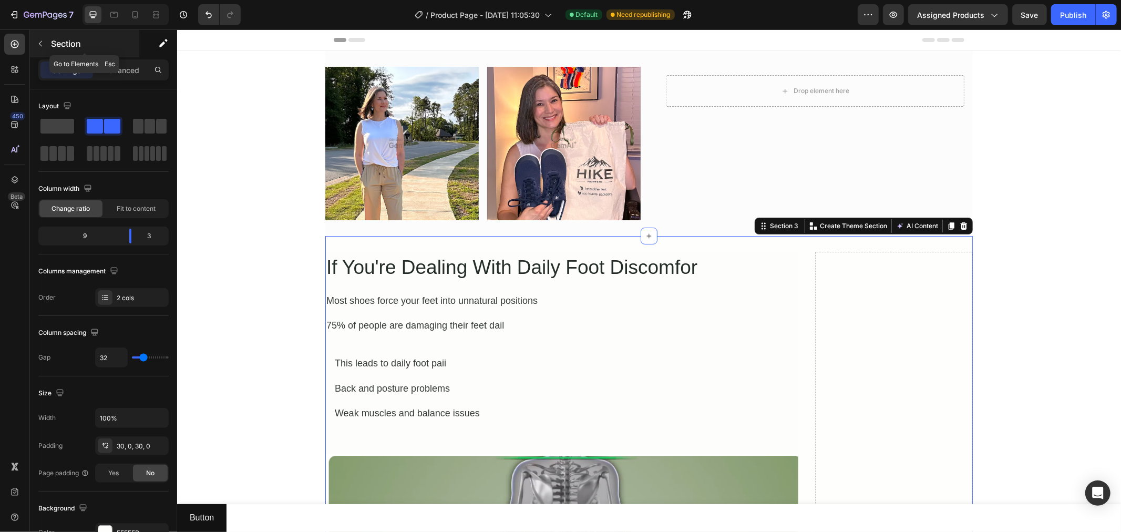
click at [40, 43] on icon "button" at bounding box center [40, 43] width 8 height 8
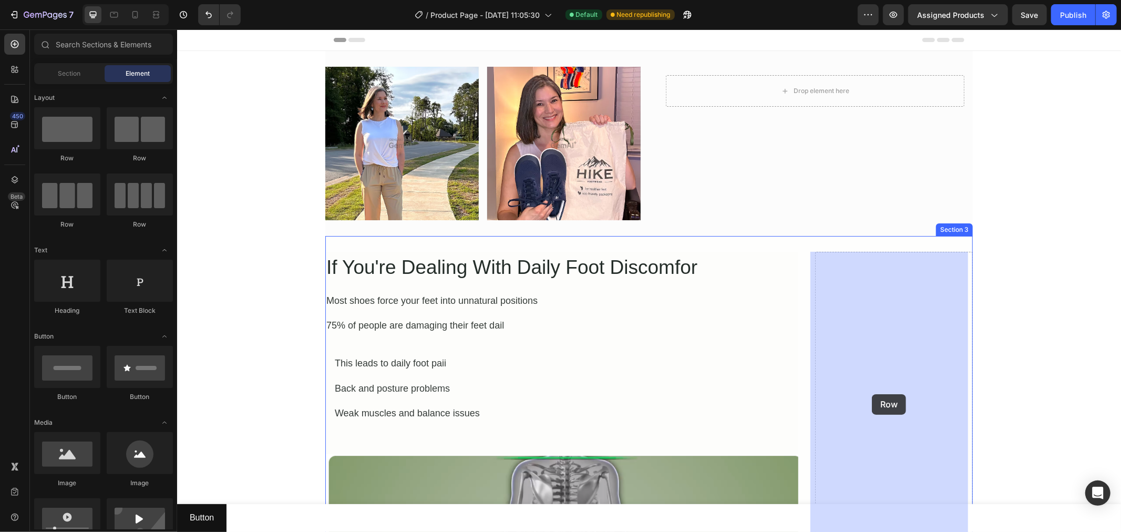
drag, startPoint x: 255, startPoint y: 162, endPoint x: 872, endPoint y: 394, distance: 658.3
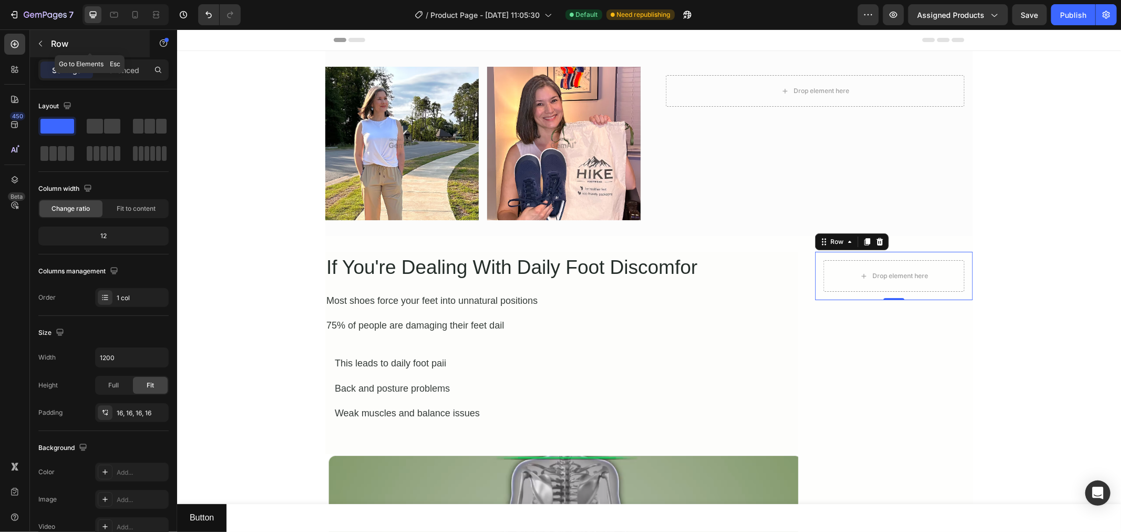
click at [39, 40] on icon "button" at bounding box center [40, 43] width 8 height 8
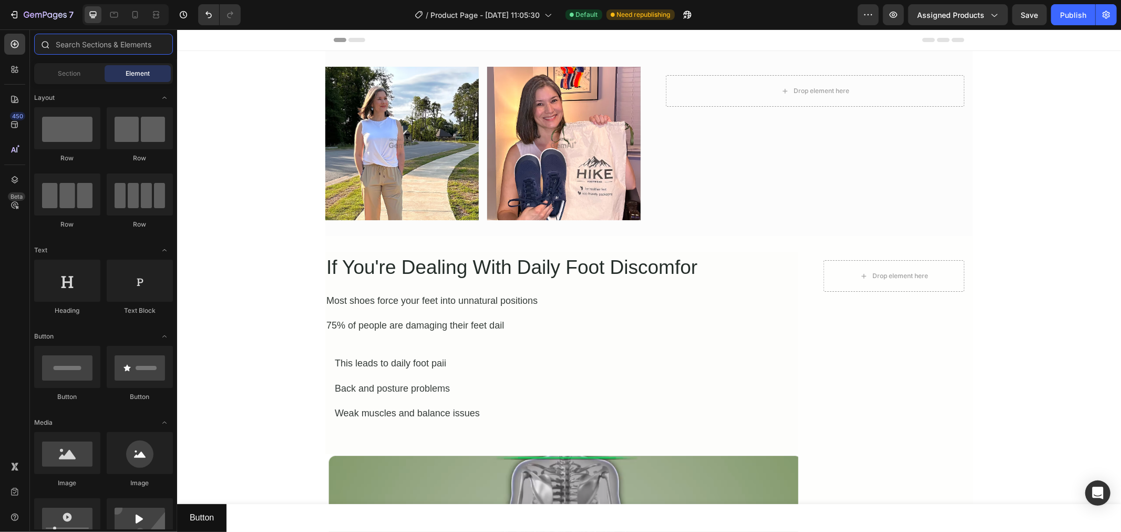
click at [80, 48] on input "text" at bounding box center [103, 44] width 139 height 21
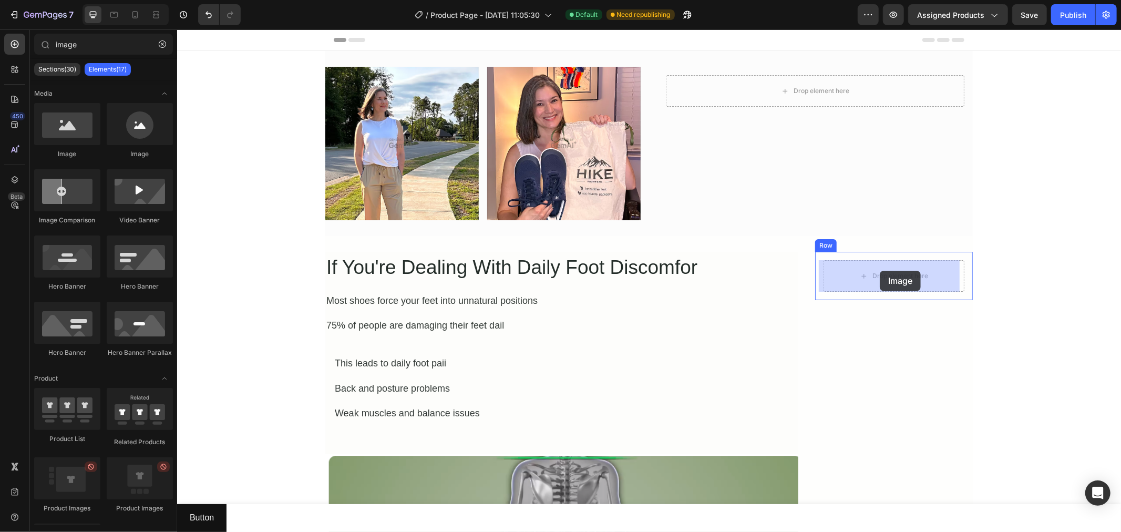
drag, startPoint x: 251, startPoint y: 163, endPoint x: 879, endPoint y: 270, distance: 636.9
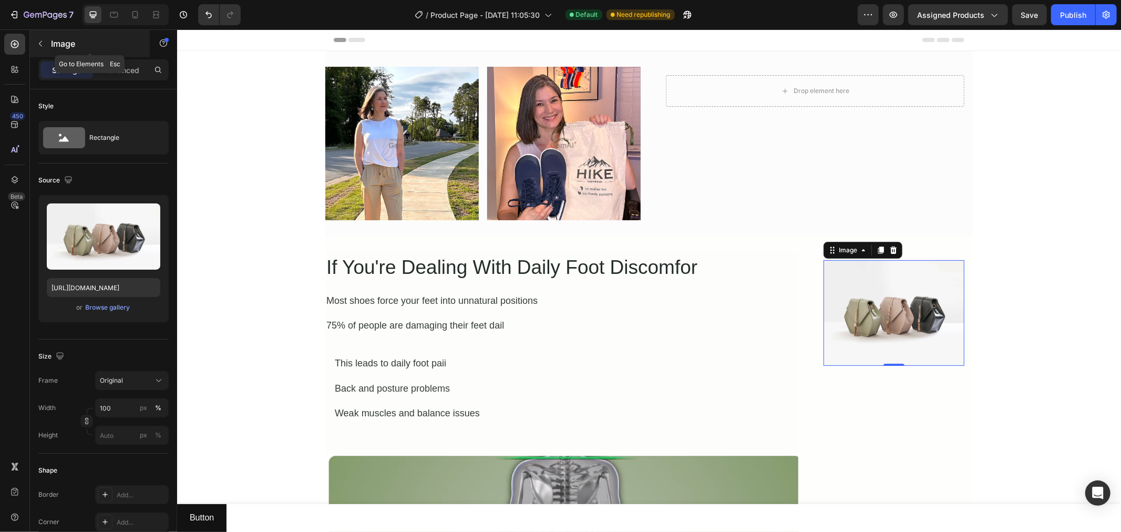
click at [34, 40] on button "button" at bounding box center [40, 43] width 17 height 17
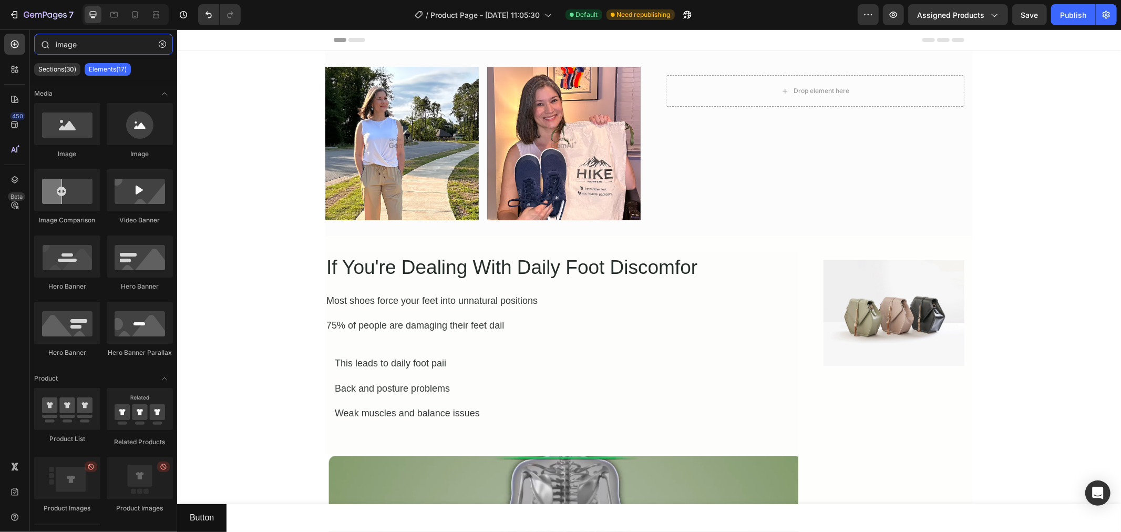
drag, startPoint x: 91, startPoint y: 40, endPoint x: 32, endPoint y: 43, distance: 60.0
click at [32, 43] on div "image" at bounding box center [103, 46] width 147 height 25
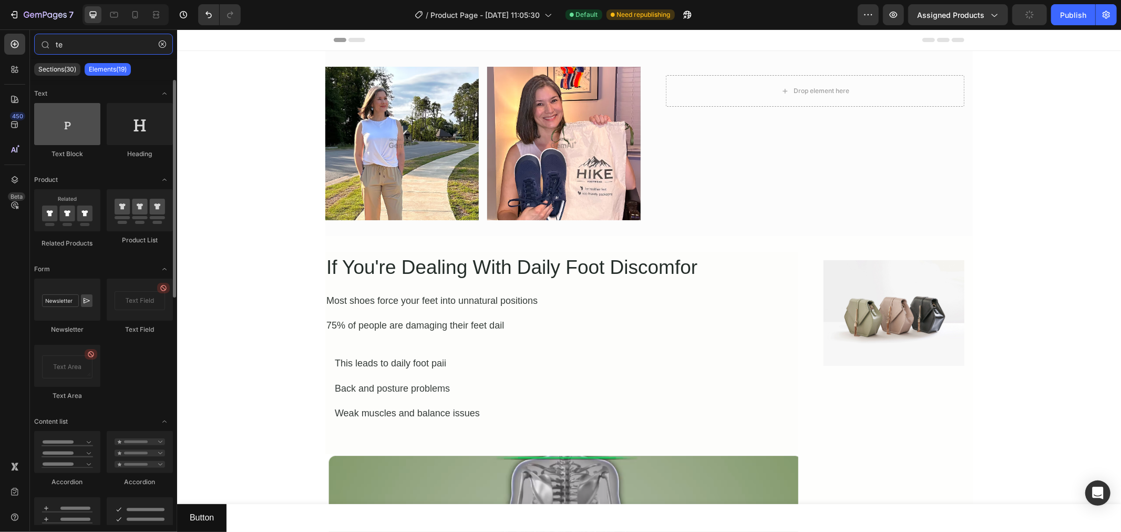
type input "te"
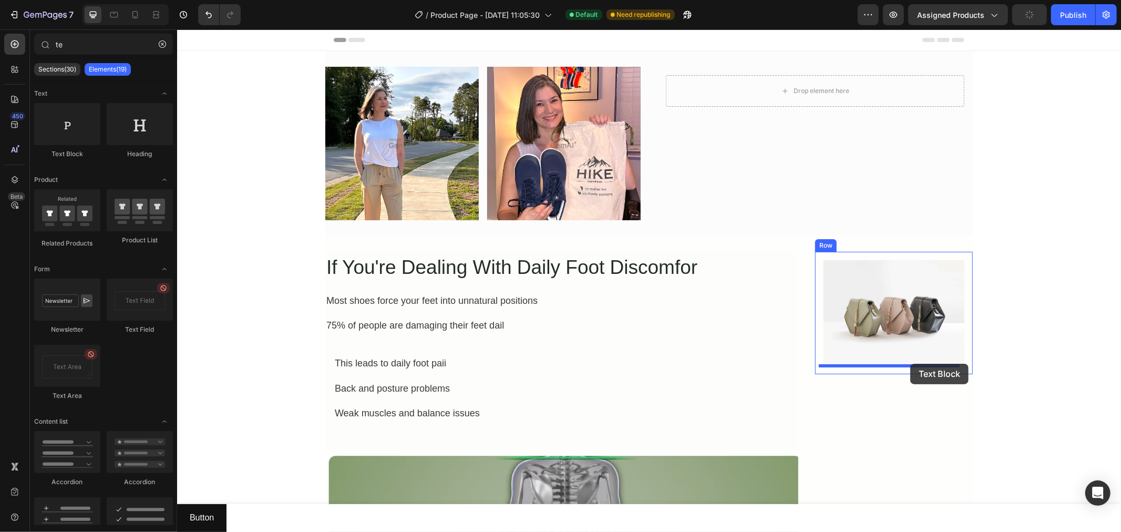
drag, startPoint x: 314, startPoint y: 184, endPoint x: 910, endPoint y: 363, distance: 621.6
click at [849, 274] on img at bounding box center [893, 313] width 141 height 106
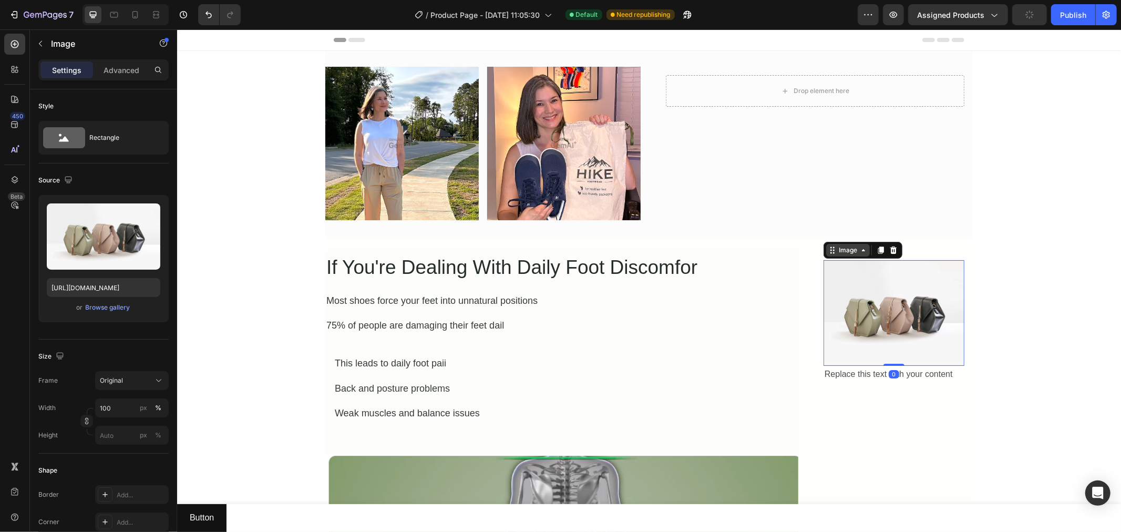
click at [839, 251] on div "Image" at bounding box center [847, 249] width 23 height 9
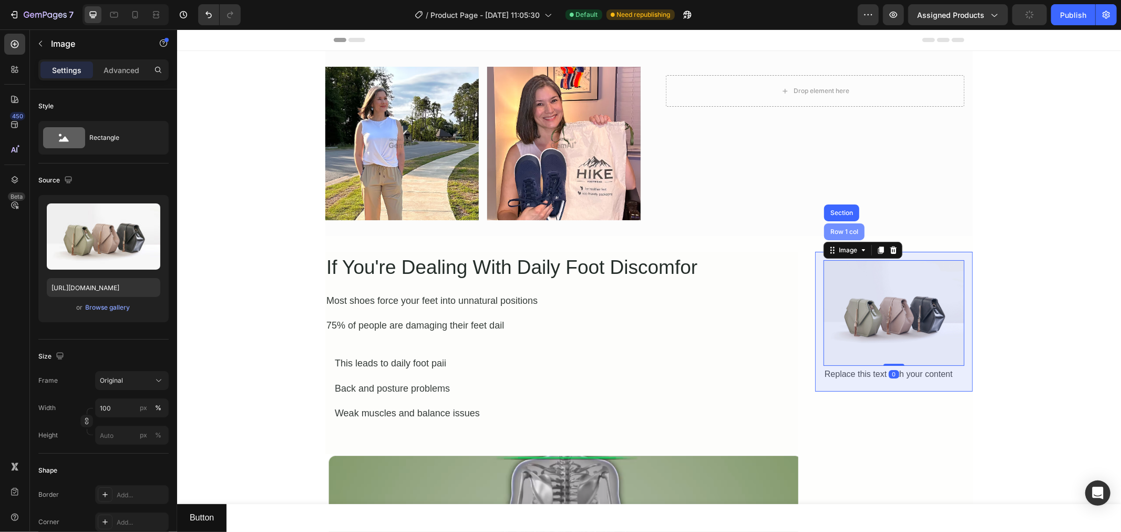
click at [840, 232] on div "Row 1 col" at bounding box center [844, 231] width 32 height 6
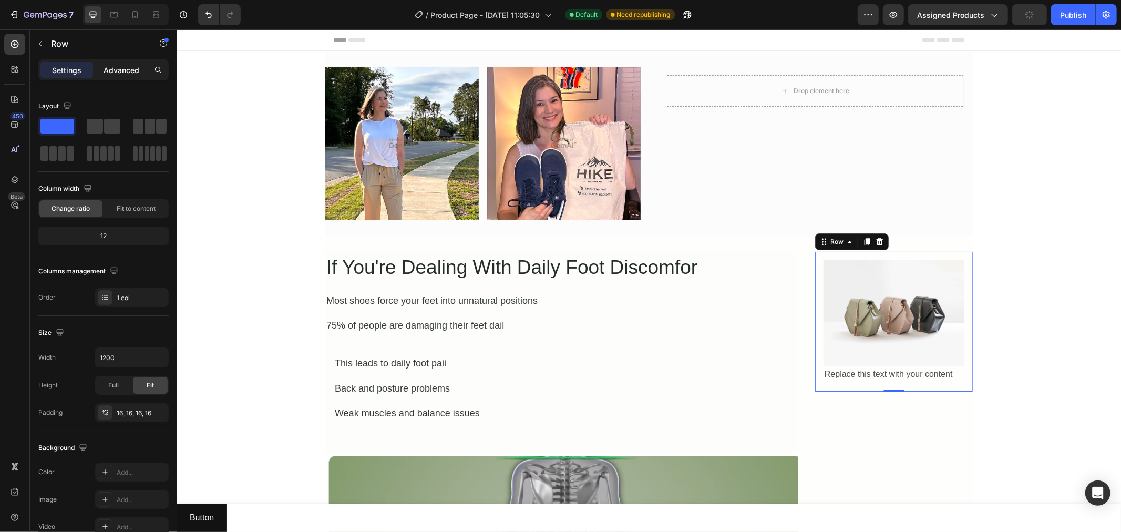
click at [119, 71] on p "Advanced" at bounding box center [122, 70] width 36 height 11
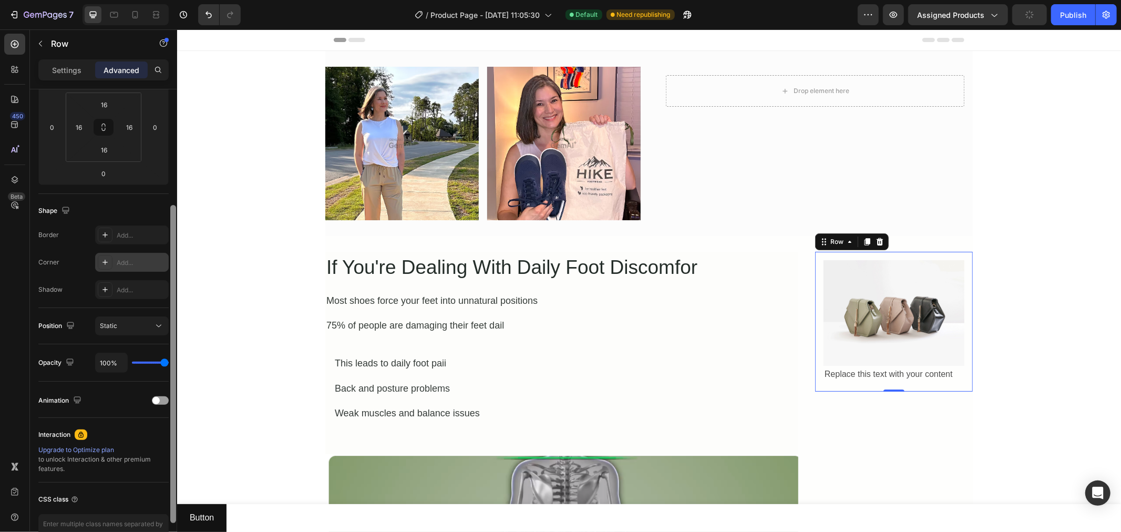
drag, startPoint x: 171, startPoint y: 121, endPoint x: 157, endPoint y: 248, distance: 127.5
click at [163, 237] on div "Display on Desktop Yes No Tablet Yes No Mobile Yes No Spacing (px) 0 0 0 0 16 1…" at bounding box center [103, 325] width 147 height 472
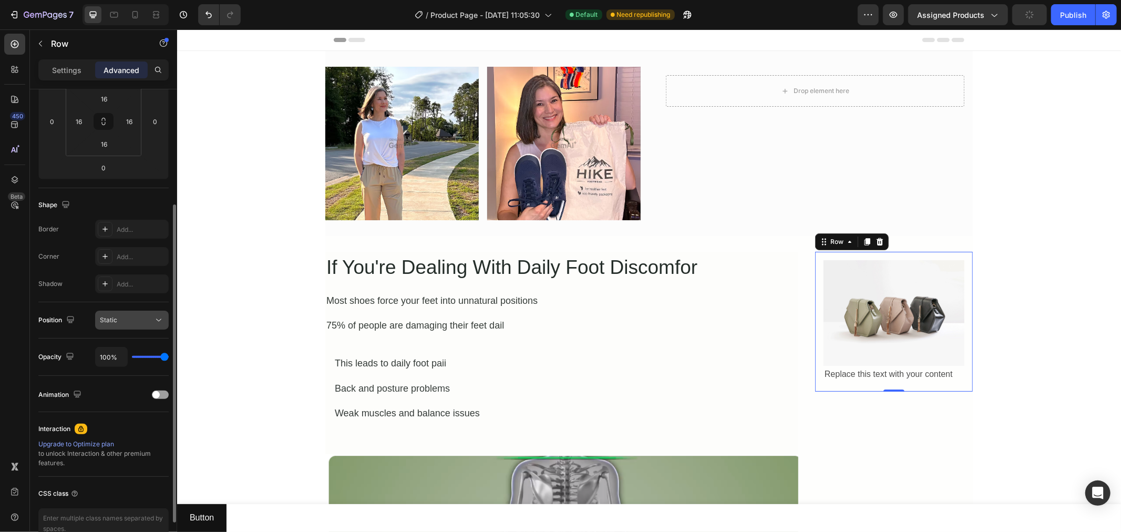
click at [136, 322] on div "Static" at bounding box center [127, 319] width 54 height 9
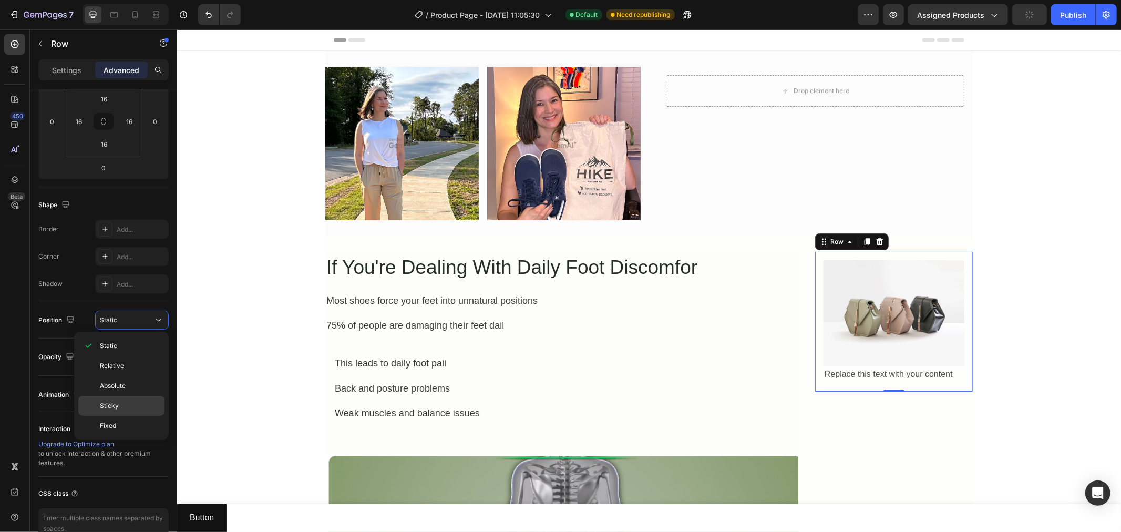
click at [117, 405] on span "Sticky" at bounding box center [109, 405] width 19 height 9
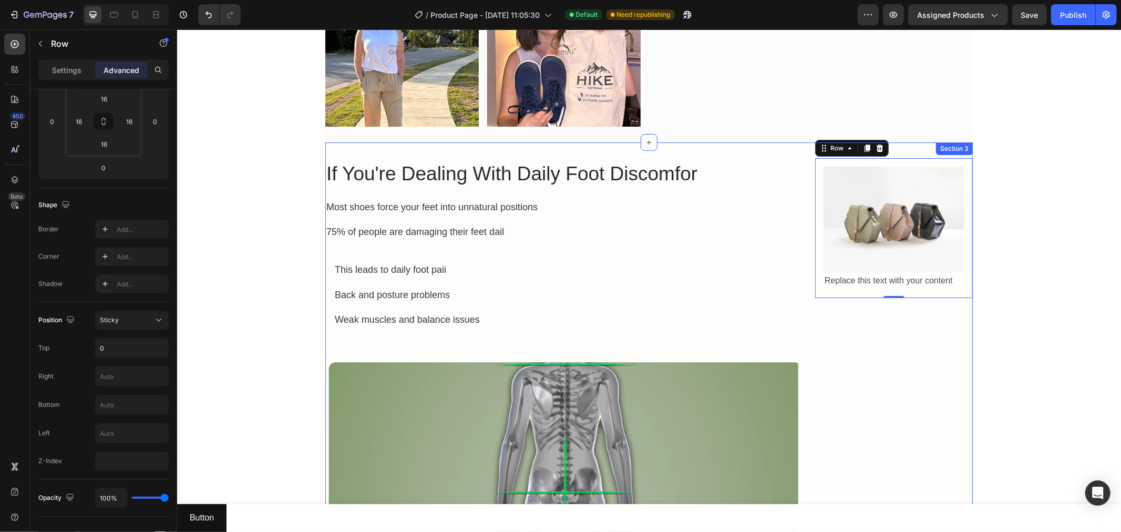
scroll to position [0, 0]
